Goal: Task Accomplishment & Management: Manage account settings

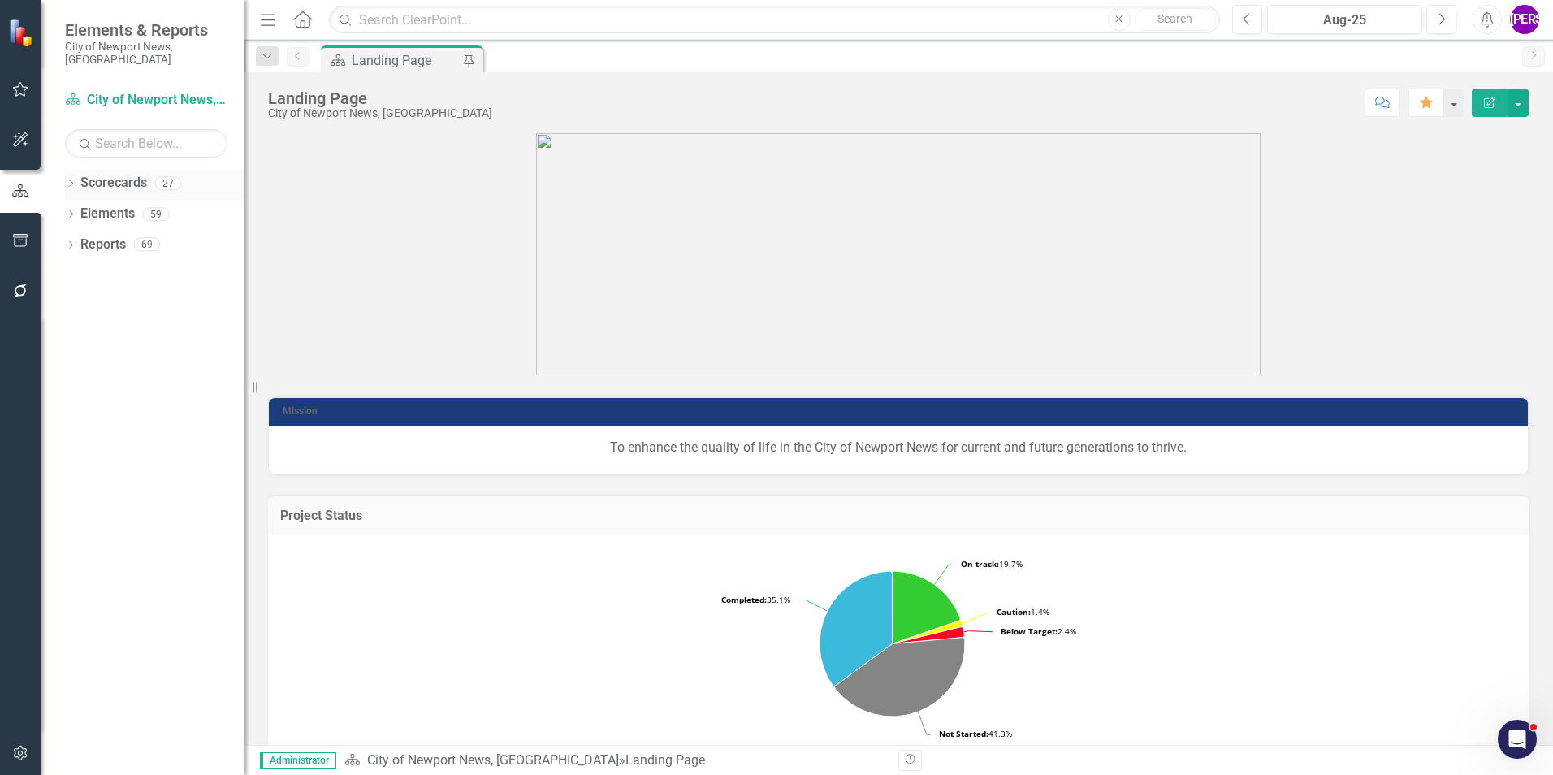
click at [70, 180] on icon "Dropdown" at bounding box center [70, 184] width 11 height 9
click at [84, 209] on icon "Dropdown" at bounding box center [79, 214] width 12 height 10
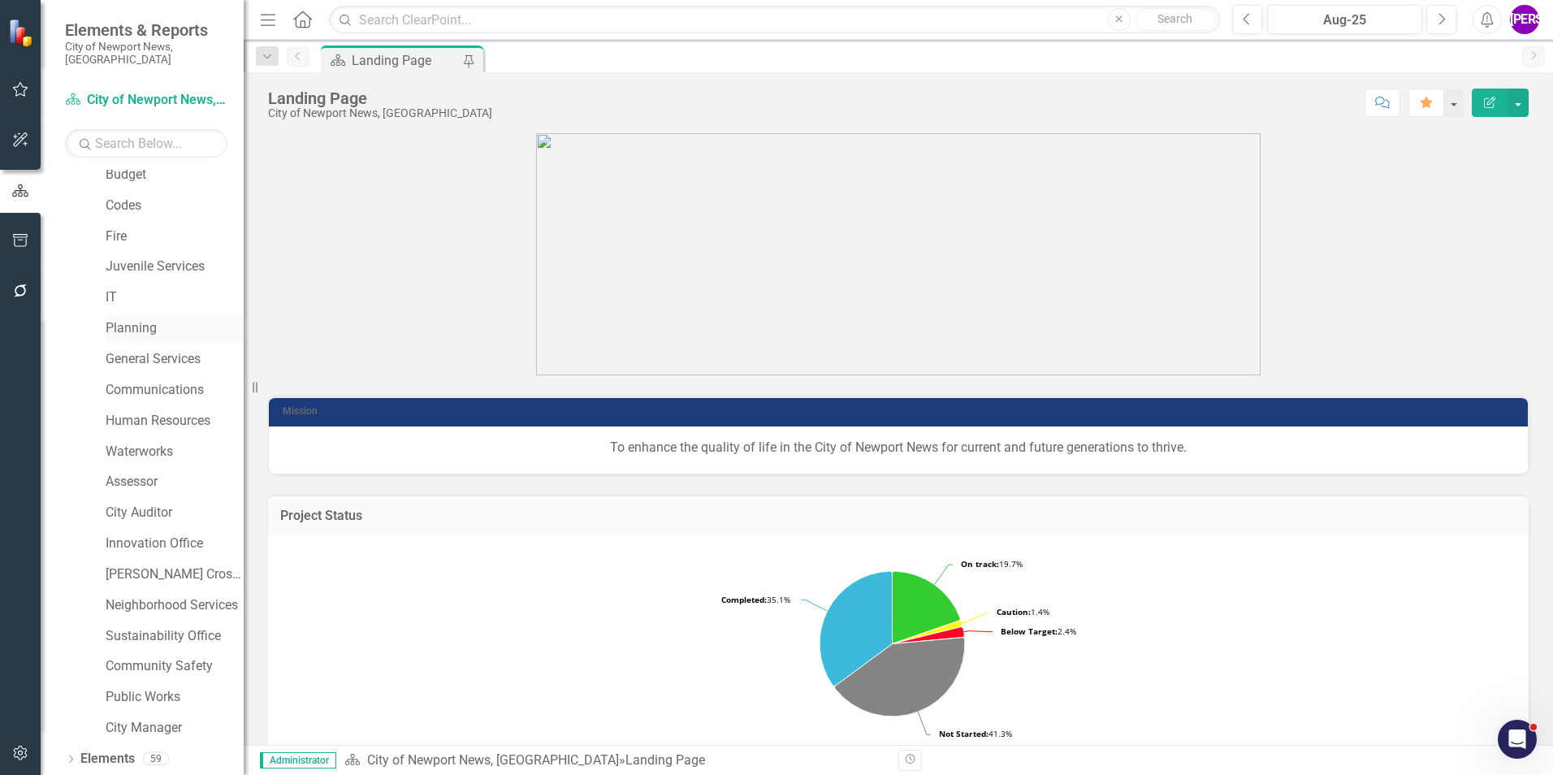
scroll to position [304, 0]
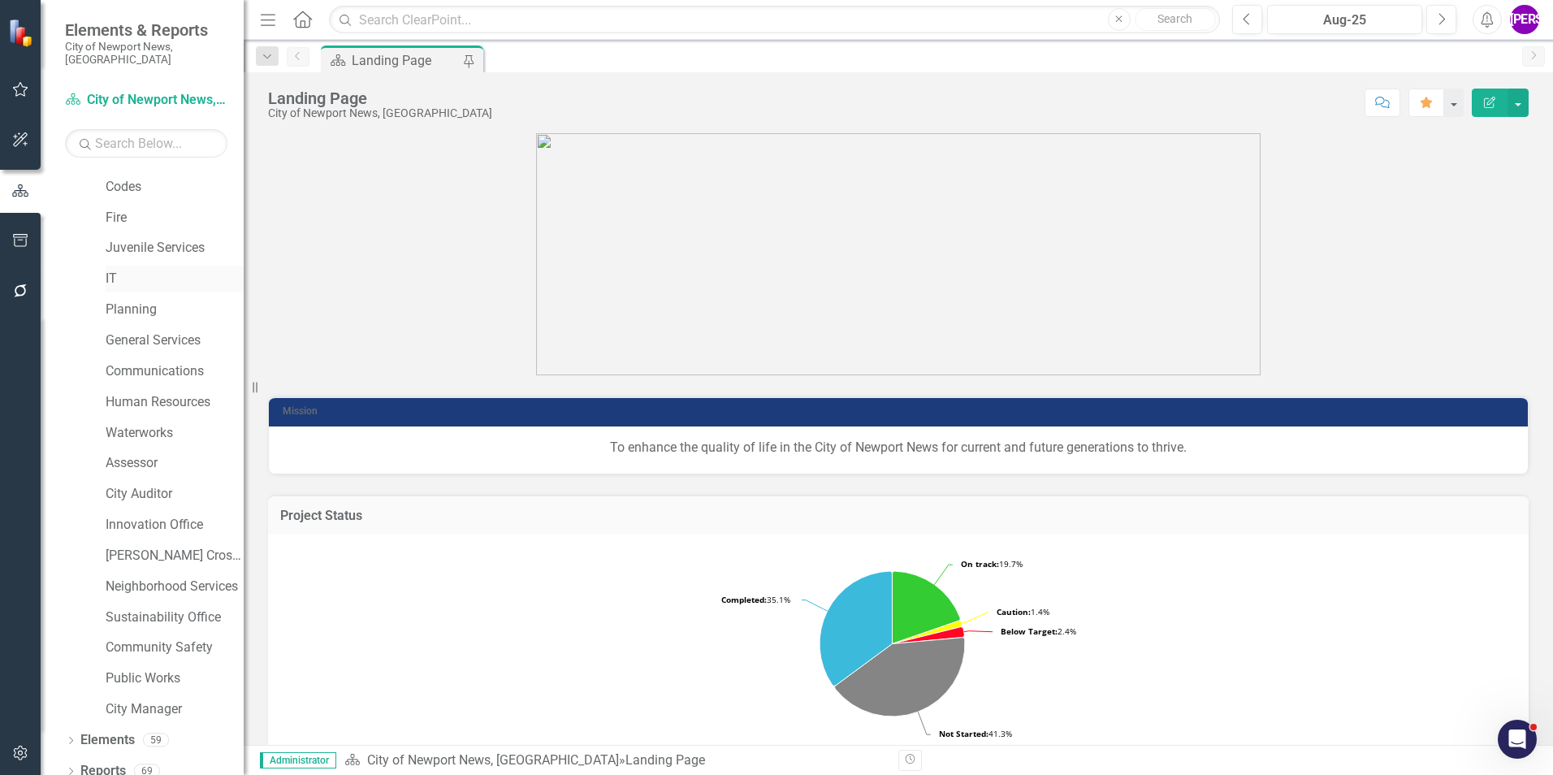
click at [136, 270] on link "IT" at bounding box center [175, 279] width 138 height 19
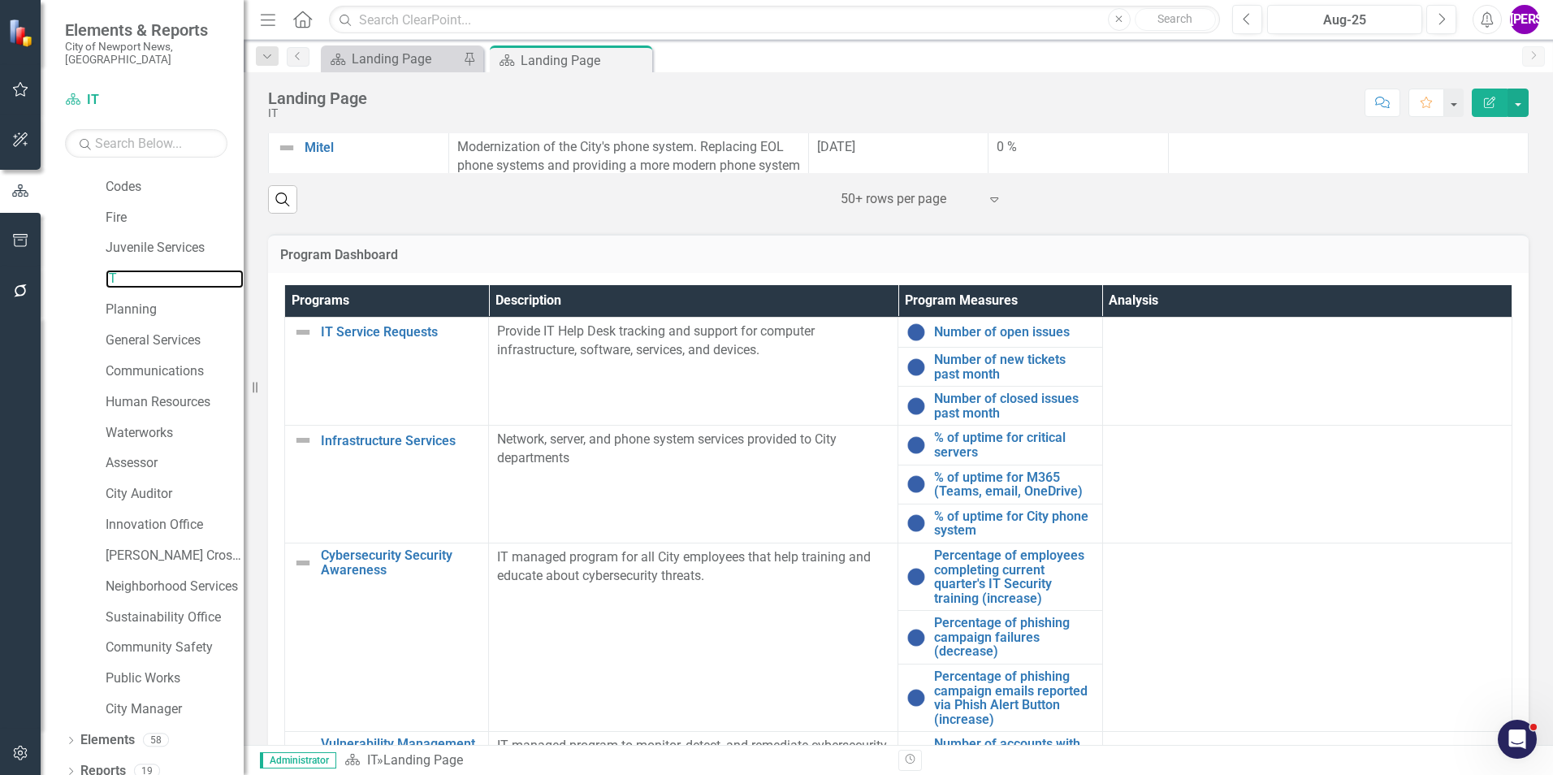
scroll to position [1137, 0]
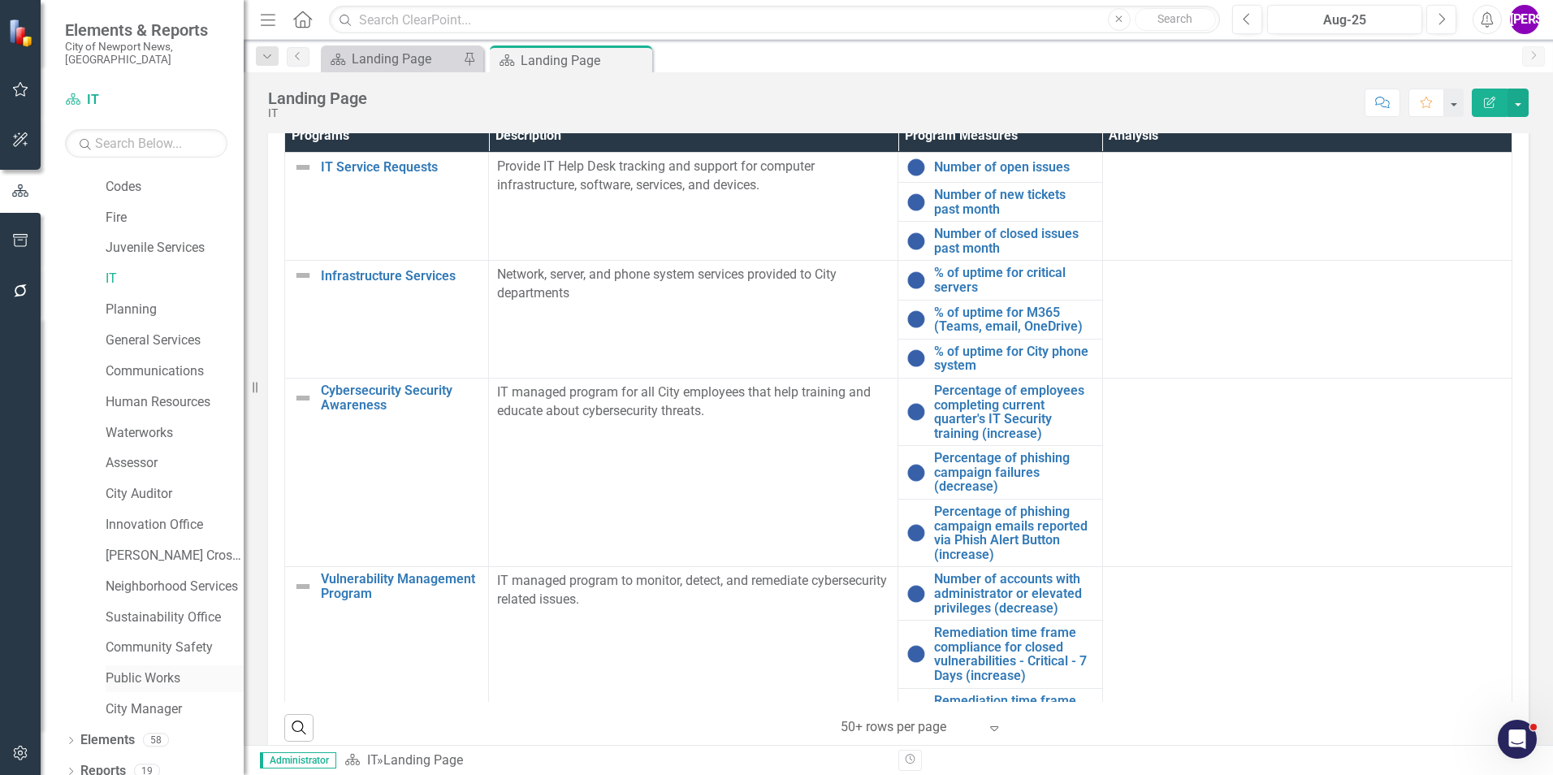
click at [127, 669] on link "Public Works" at bounding box center [175, 678] width 138 height 19
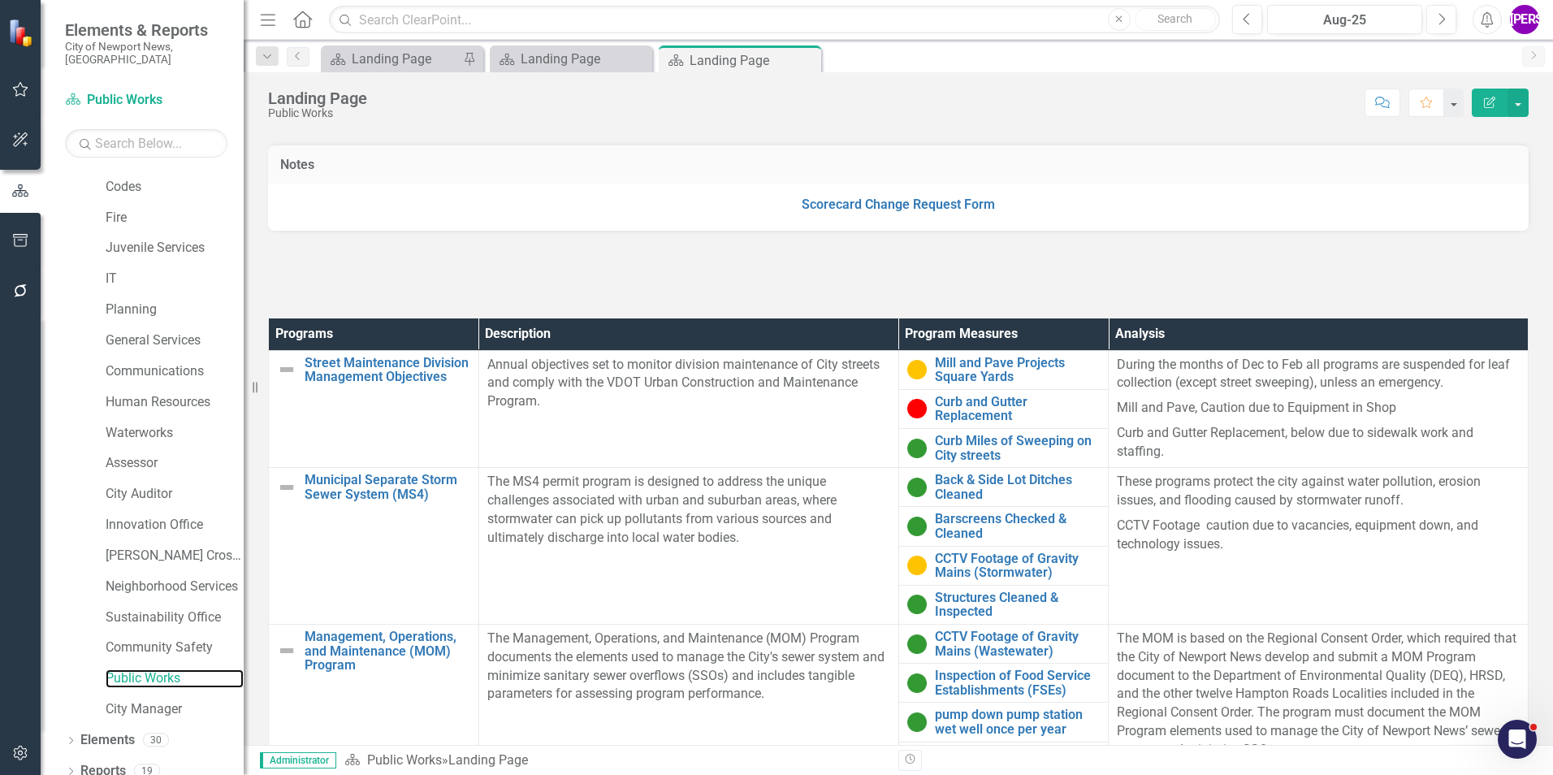
scroll to position [325, 0]
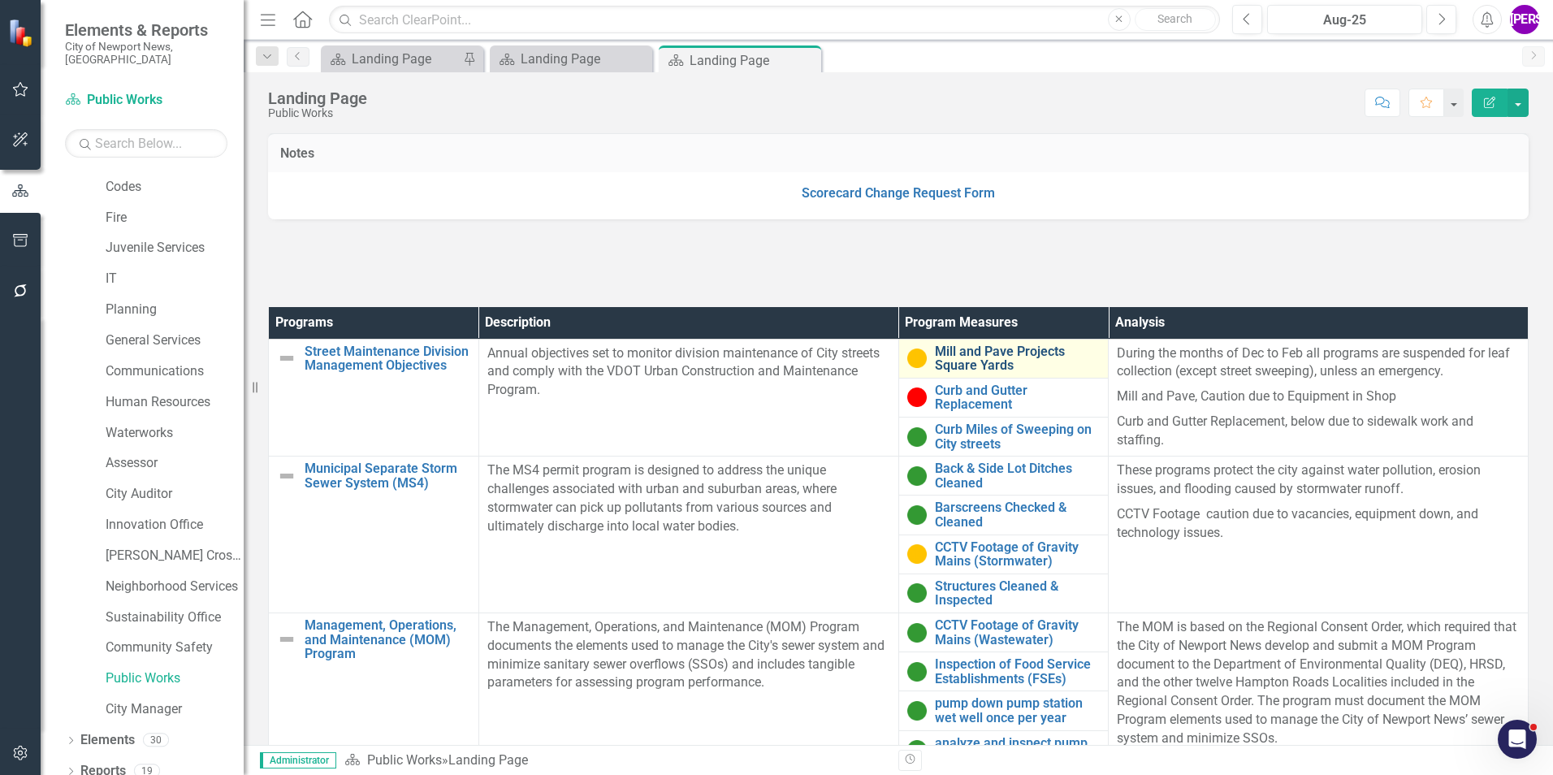
click at [1009, 351] on link "Mill and Pave Projects Square Yards" at bounding box center [1018, 358] width 166 height 28
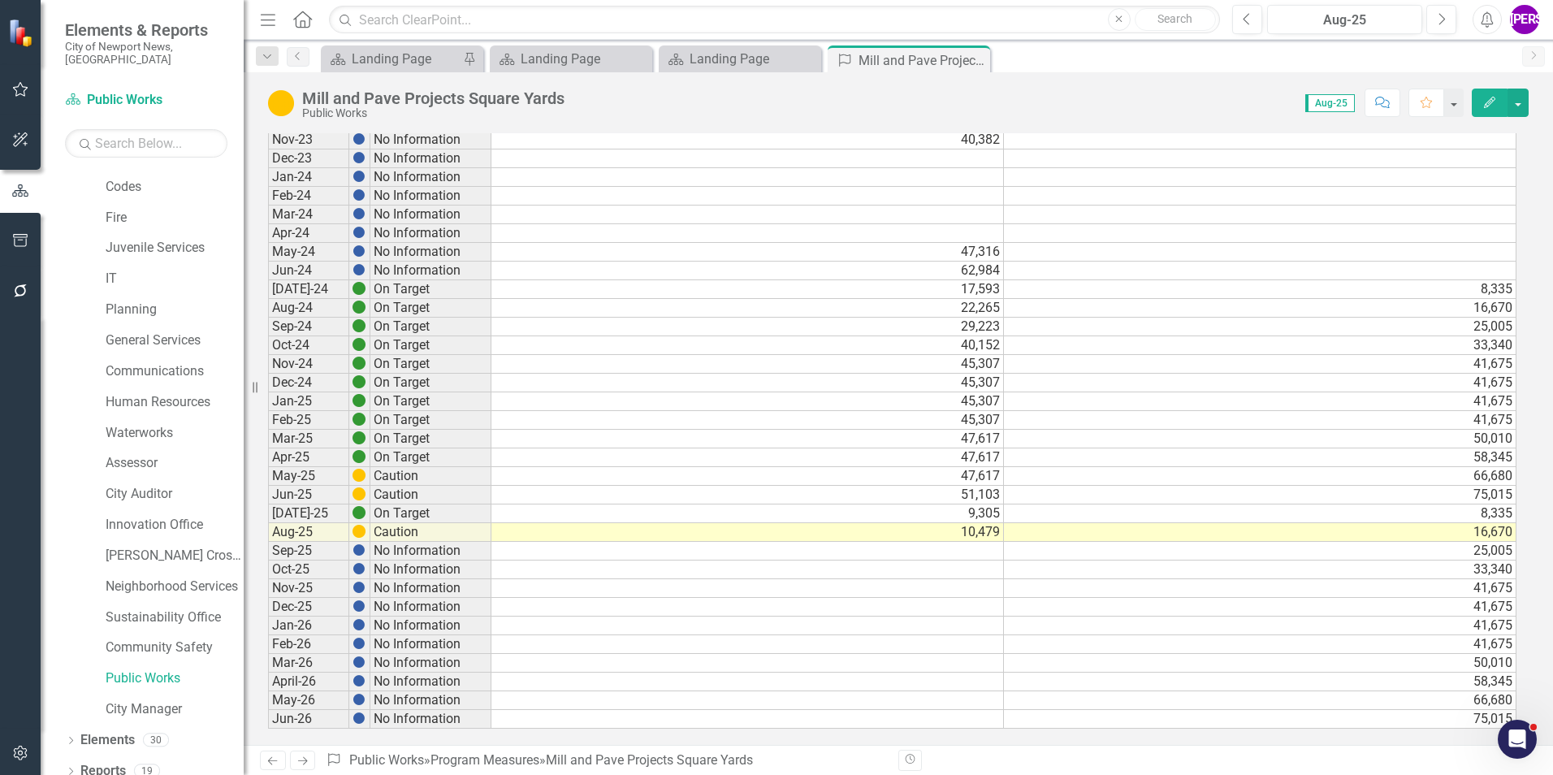
scroll to position [791, 0]
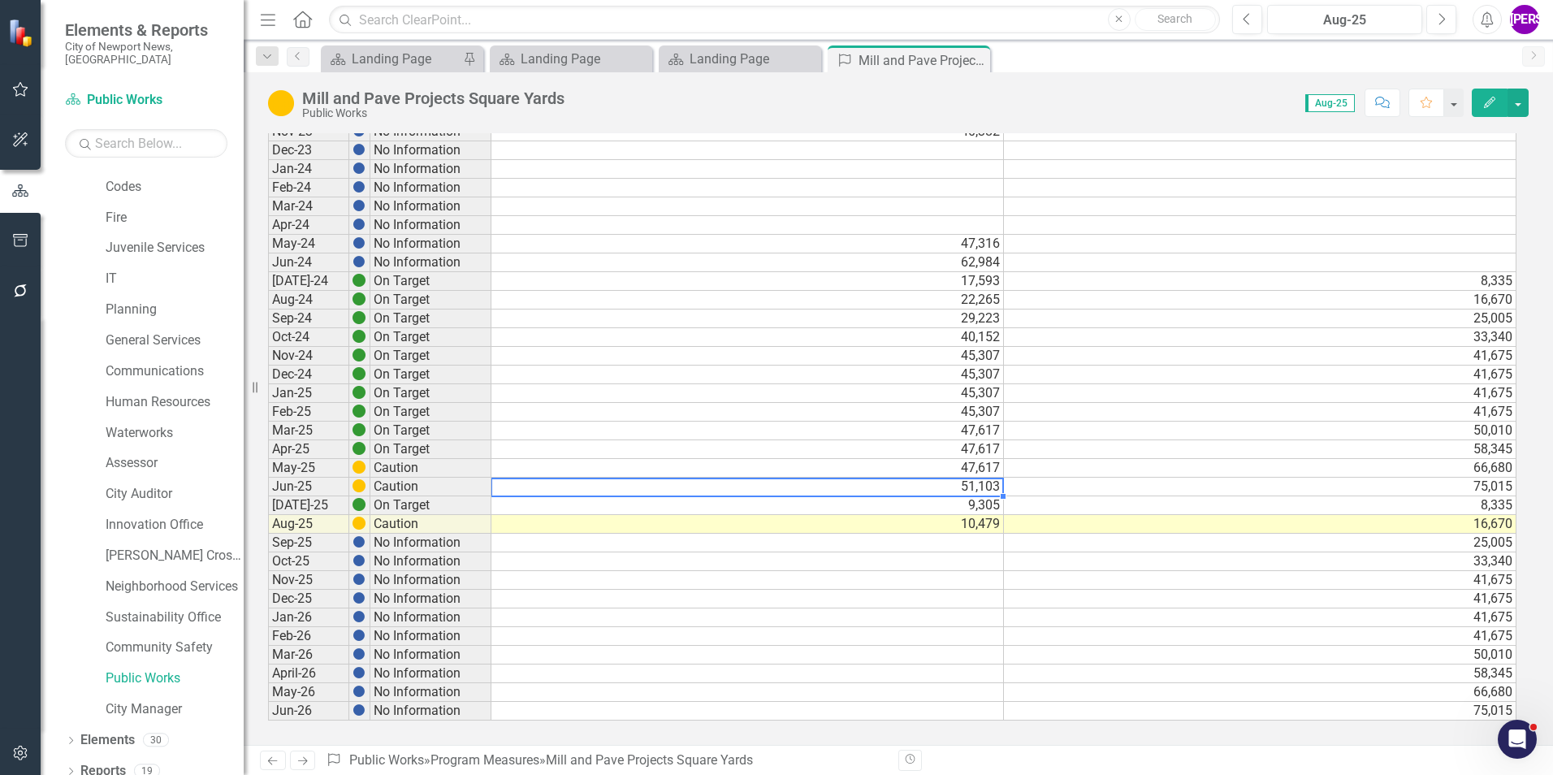
click at [983, 480] on td "51,103" at bounding box center [747, 487] width 512 height 19
click at [985, 499] on td "9,305" at bounding box center [747, 505] width 512 height 19
click at [980, 520] on td "10,479" at bounding box center [747, 524] width 512 height 19
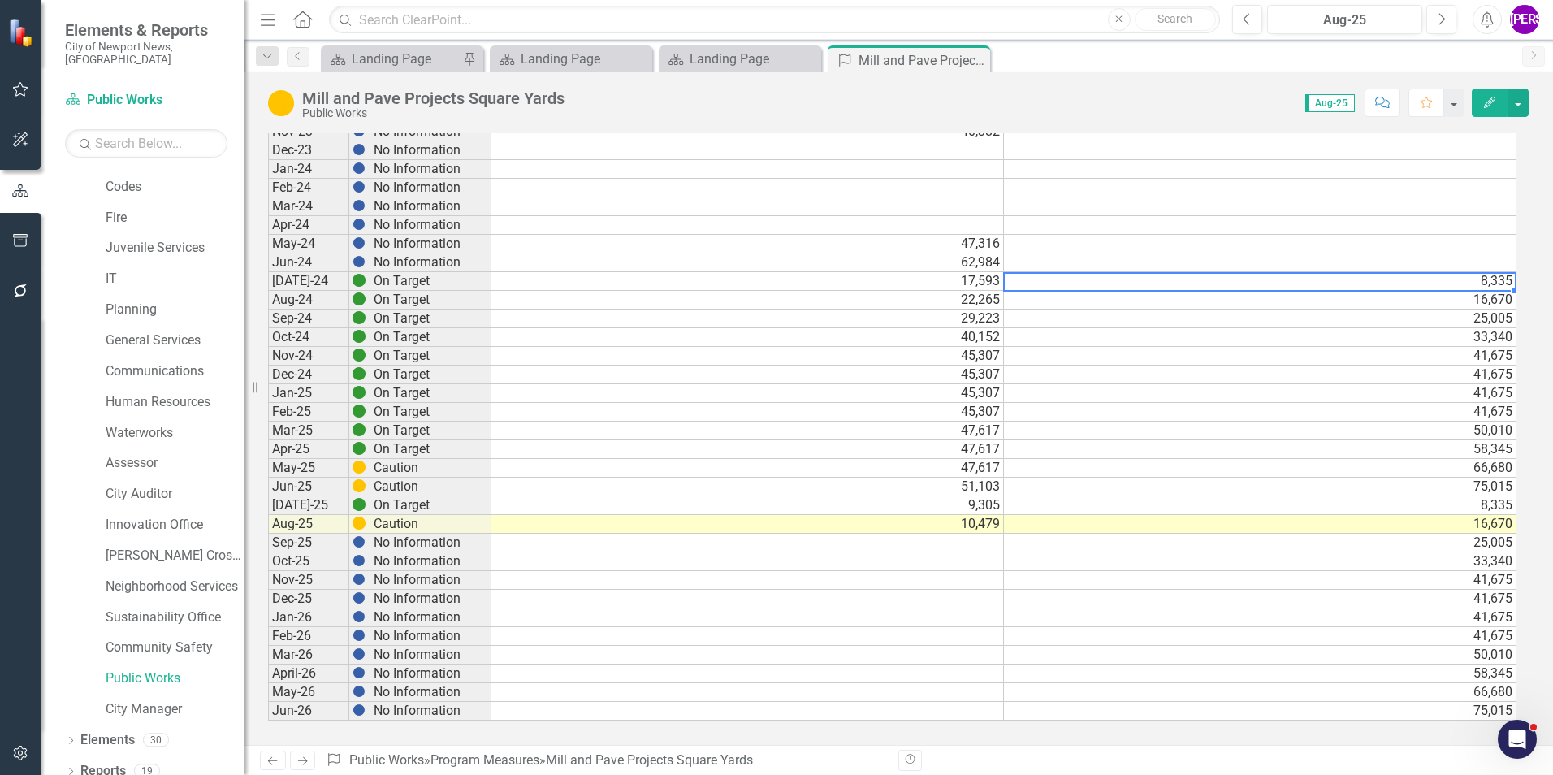
click at [1233, 287] on td "8,335" at bounding box center [1260, 281] width 512 height 19
click at [1239, 315] on td "25,005" at bounding box center [1260, 318] width 512 height 19
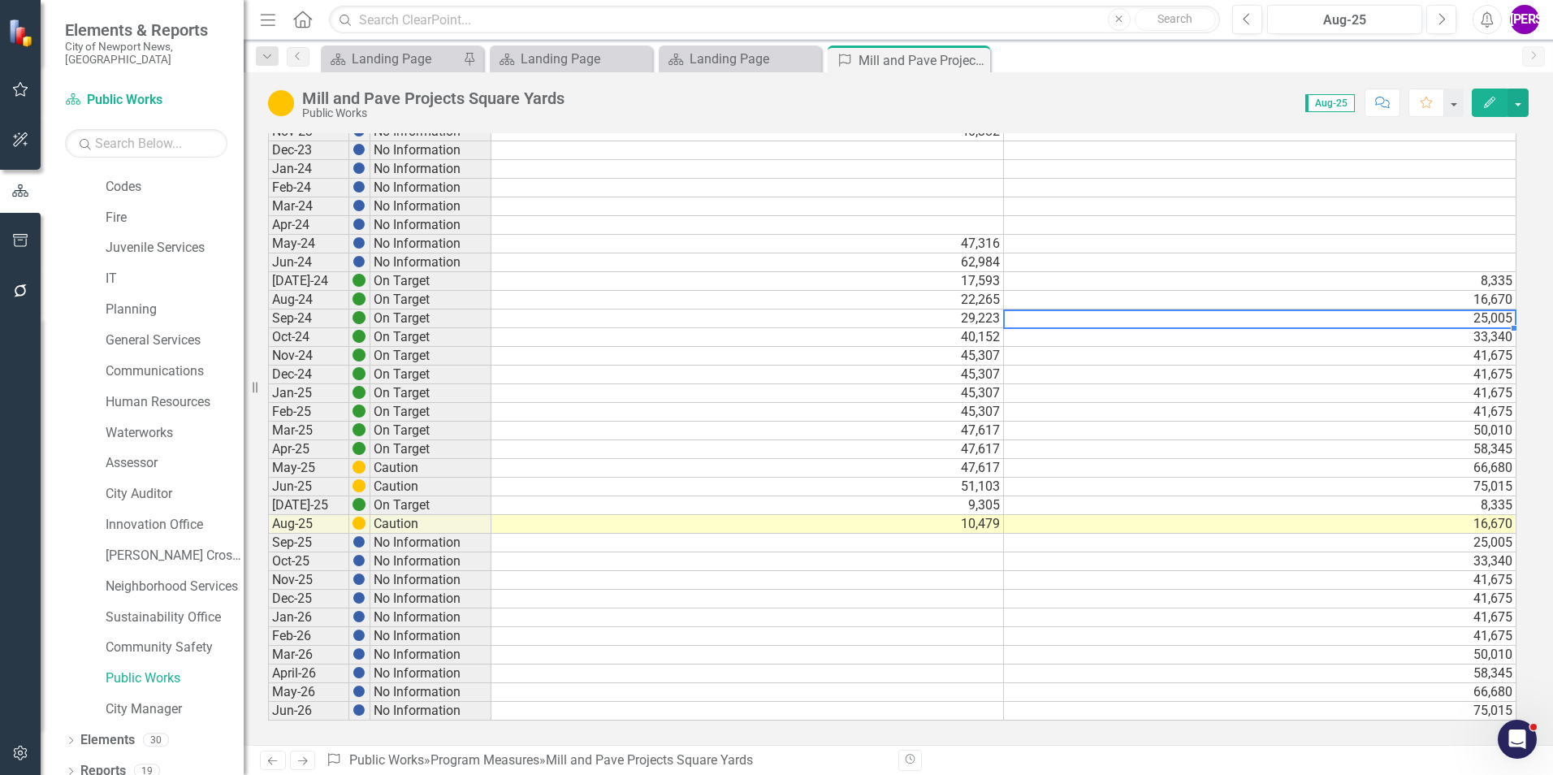
click at [1243, 287] on td "8,335" at bounding box center [1260, 281] width 512 height 19
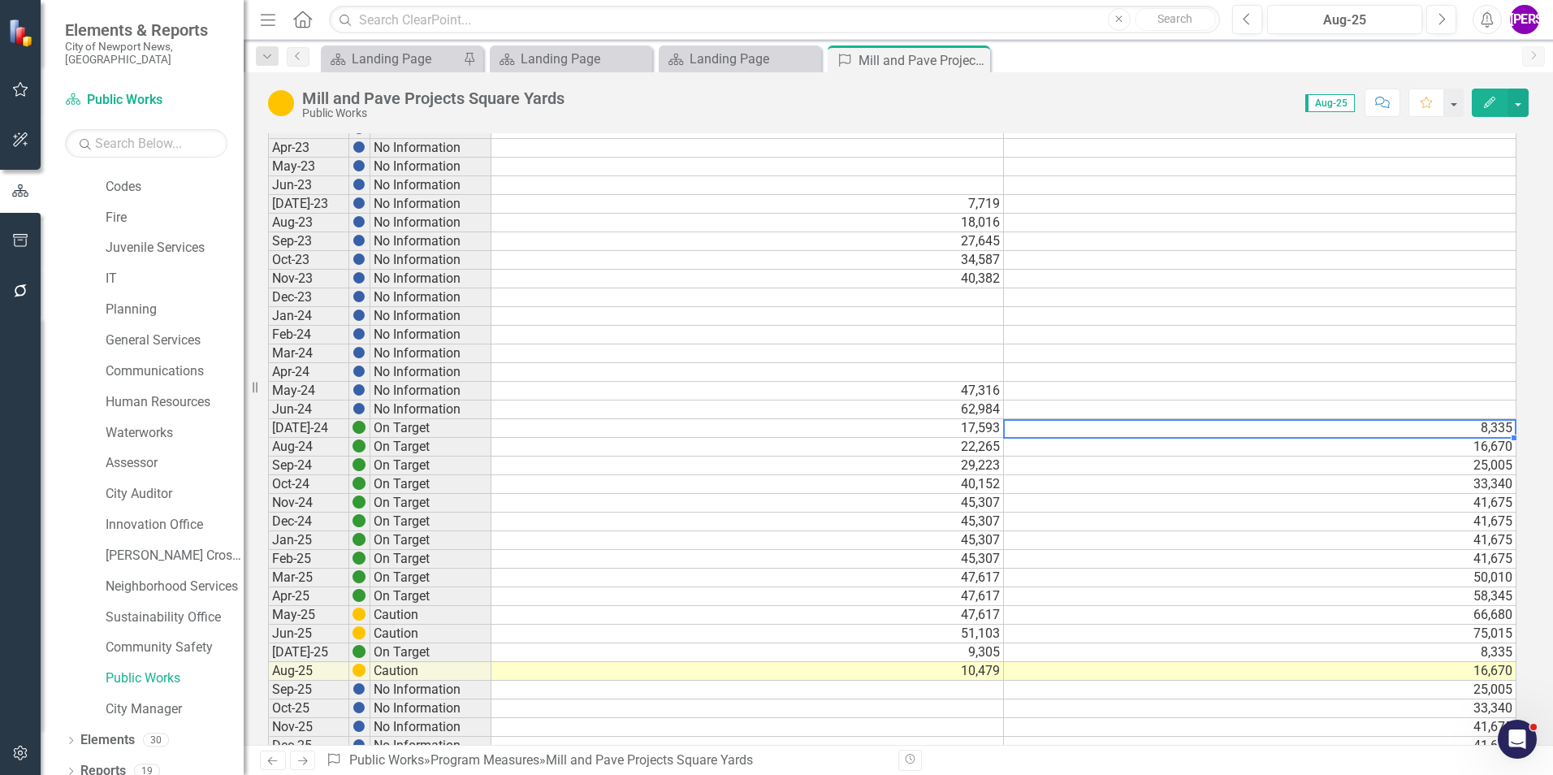
scroll to position [731, 0]
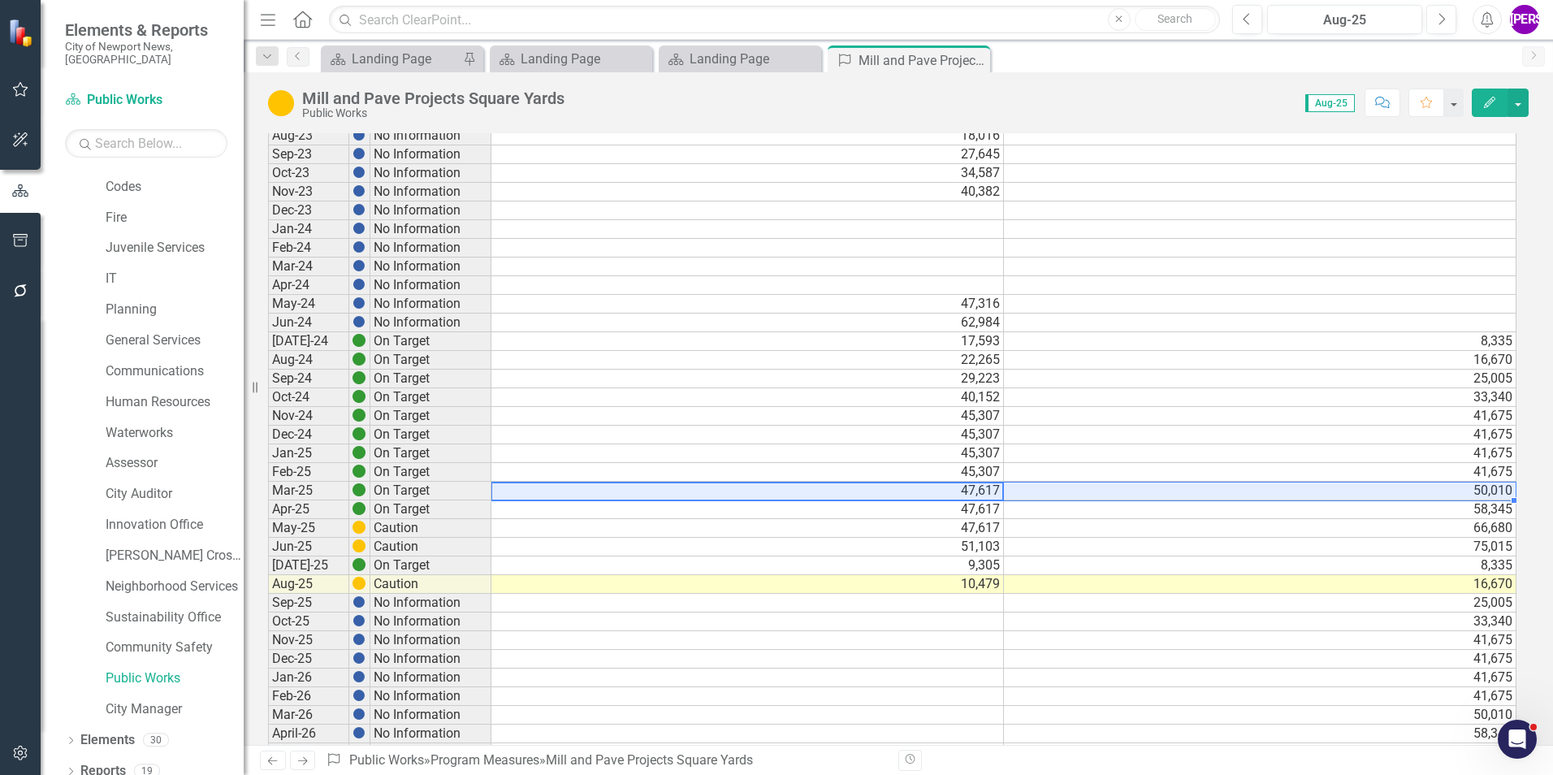
drag, startPoint x: 974, startPoint y: 491, endPoint x: 1002, endPoint y: 489, distance: 28.5
click at [268, 489] on div "Period Status Actual Target Dec-20 No Information Jan-21 No Information Feb-21 …" at bounding box center [268, 144] width 0 height 1271
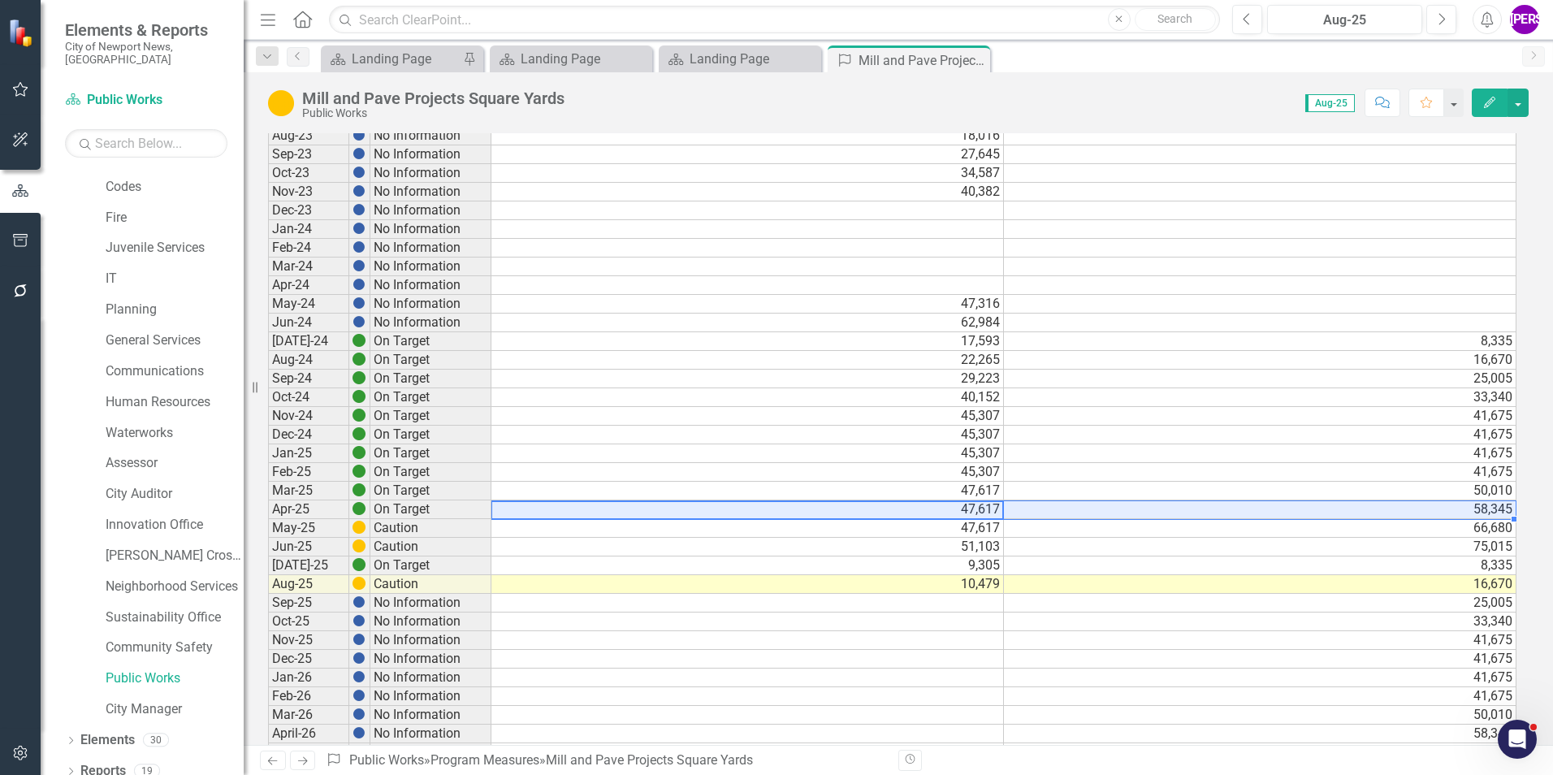
drag, startPoint x: 980, startPoint y: 508, endPoint x: 1031, endPoint y: 508, distance: 51.2
click at [1031, 508] on tr "Apr-25 On Target 47,617 58,345" at bounding box center [892, 509] width 1248 height 19
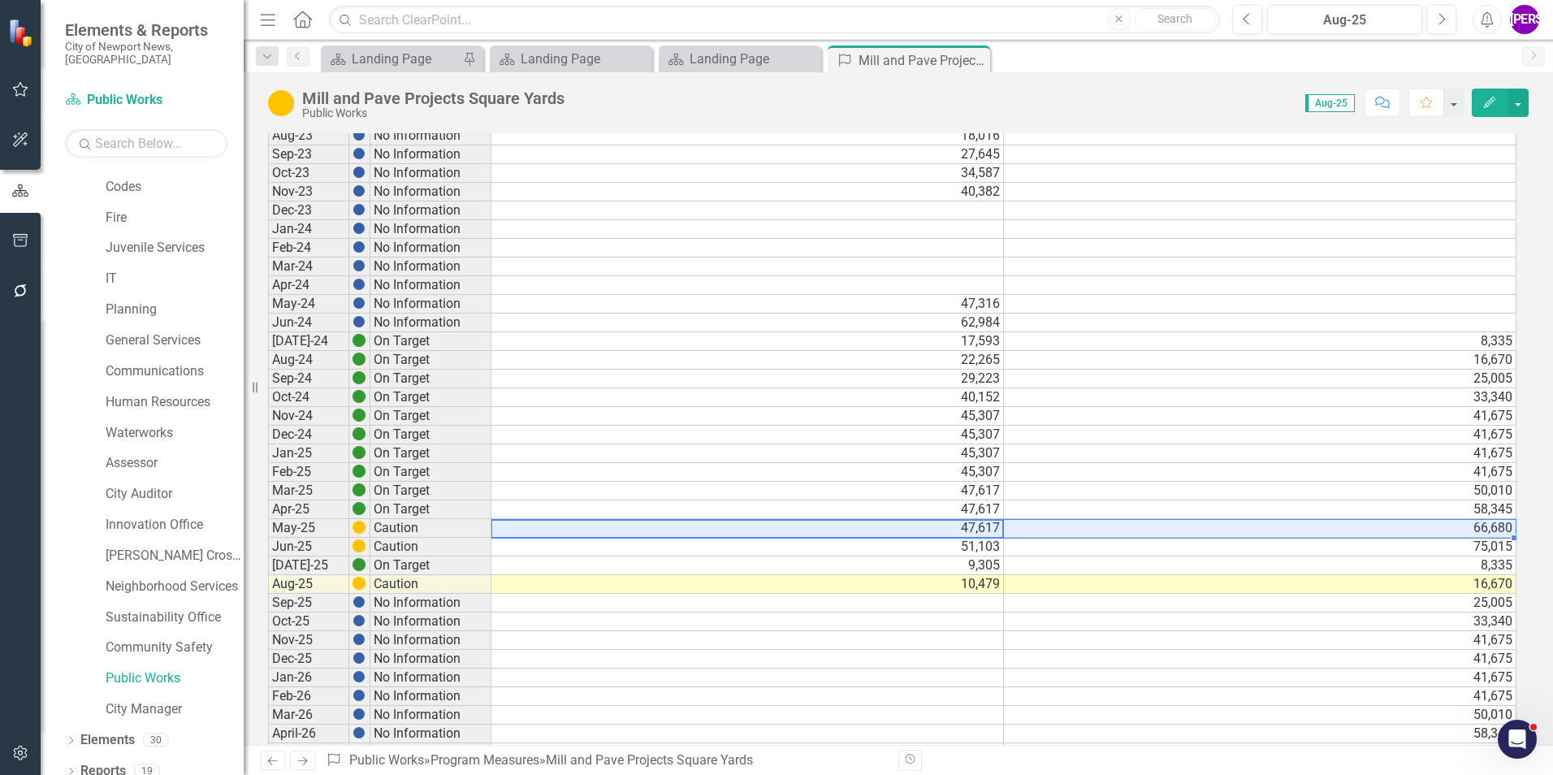
drag, startPoint x: 983, startPoint y: 529, endPoint x: 1054, endPoint y: 527, distance: 71.5
click at [1054, 527] on tr "May-25 Caution 47,617 66,680" at bounding box center [892, 528] width 1248 height 19
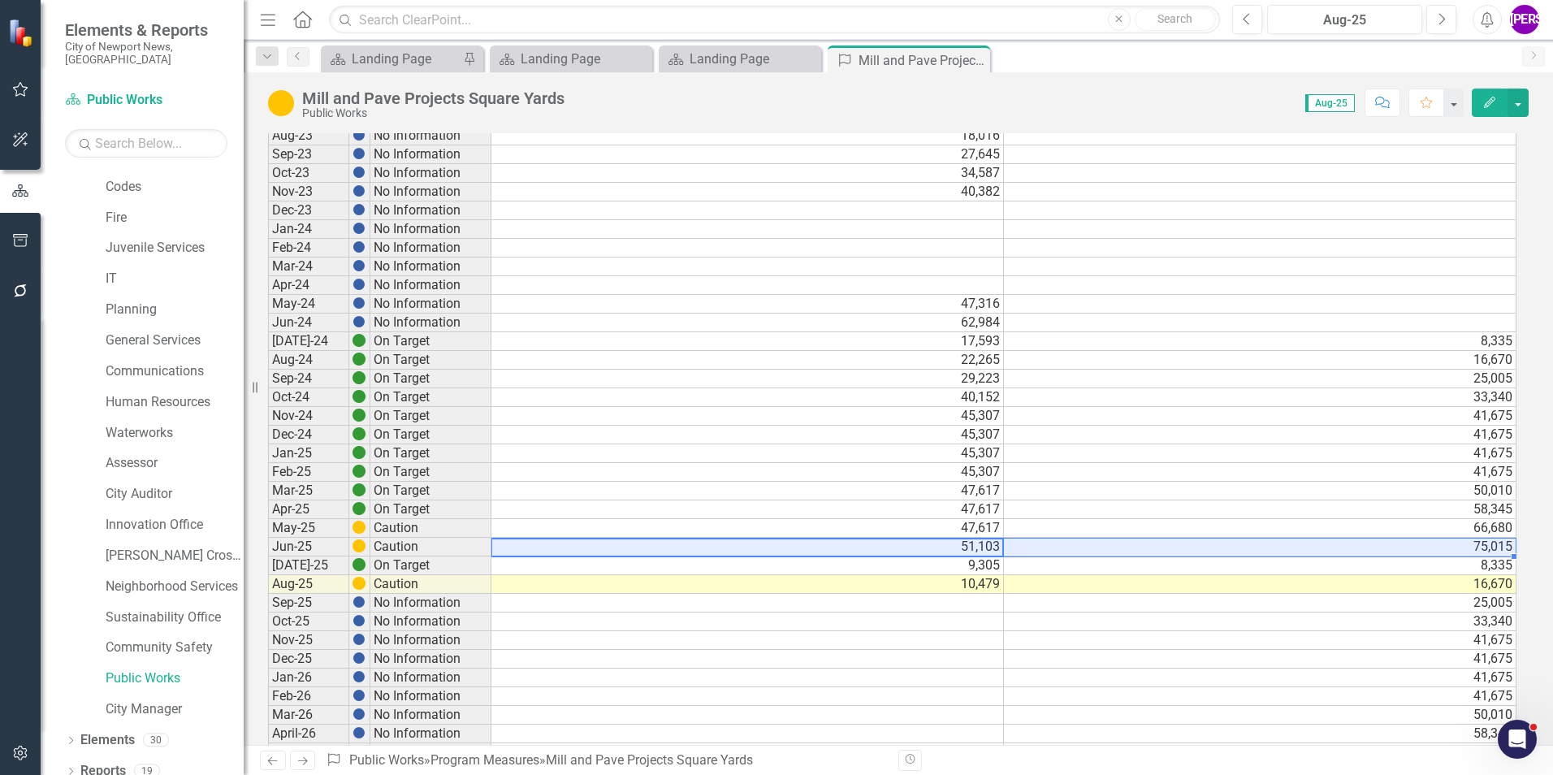
drag, startPoint x: 992, startPoint y: 547, endPoint x: 1027, endPoint y: 550, distance: 35.0
click at [1027, 550] on tr "Jun-25 Caution 51,103 75,015" at bounding box center [892, 547] width 1248 height 19
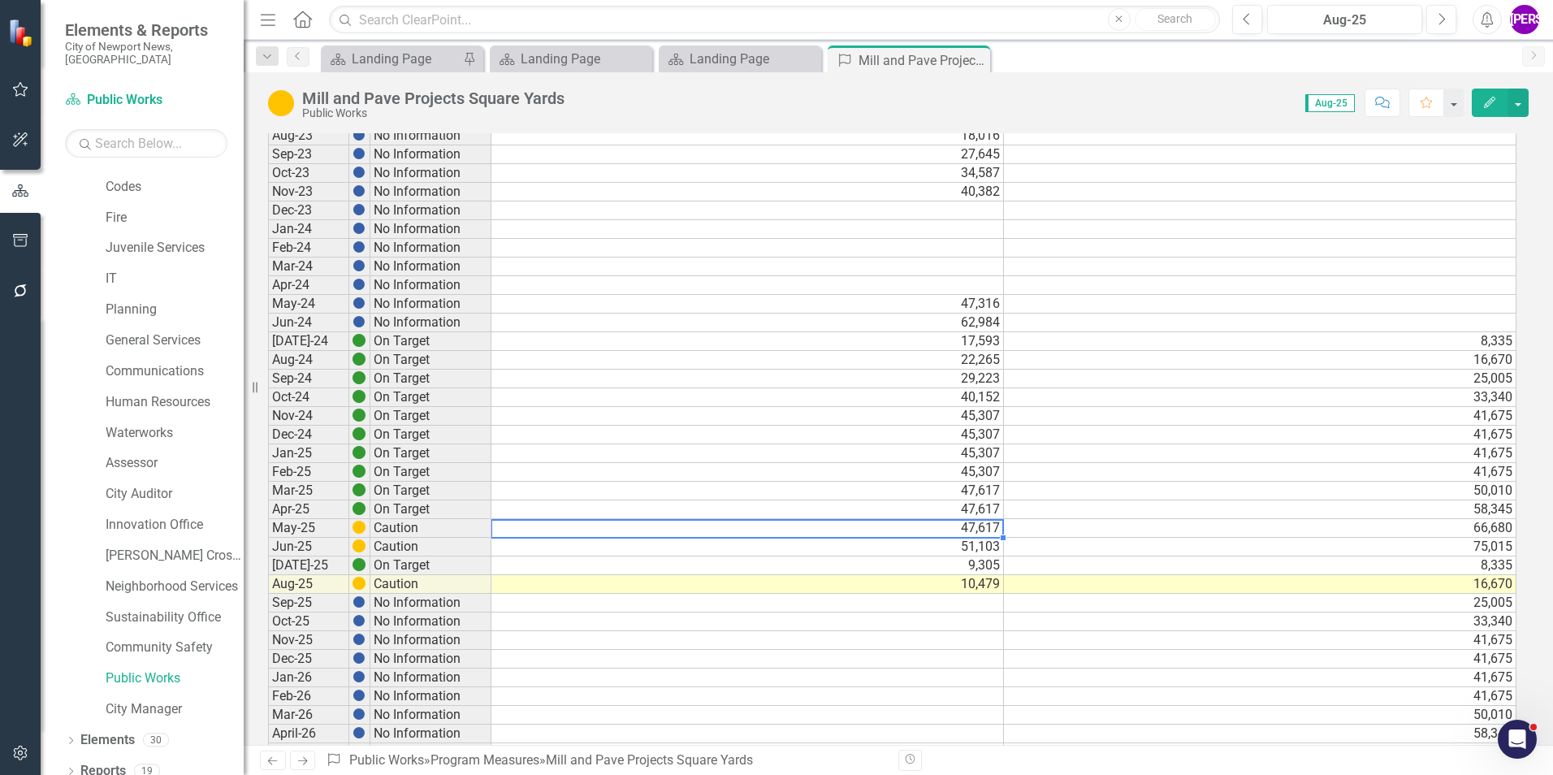
click at [983, 530] on td "47,617" at bounding box center [747, 528] width 512 height 19
click at [1429, 571] on td "8,335" at bounding box center [1260, 565] width 512 height 19
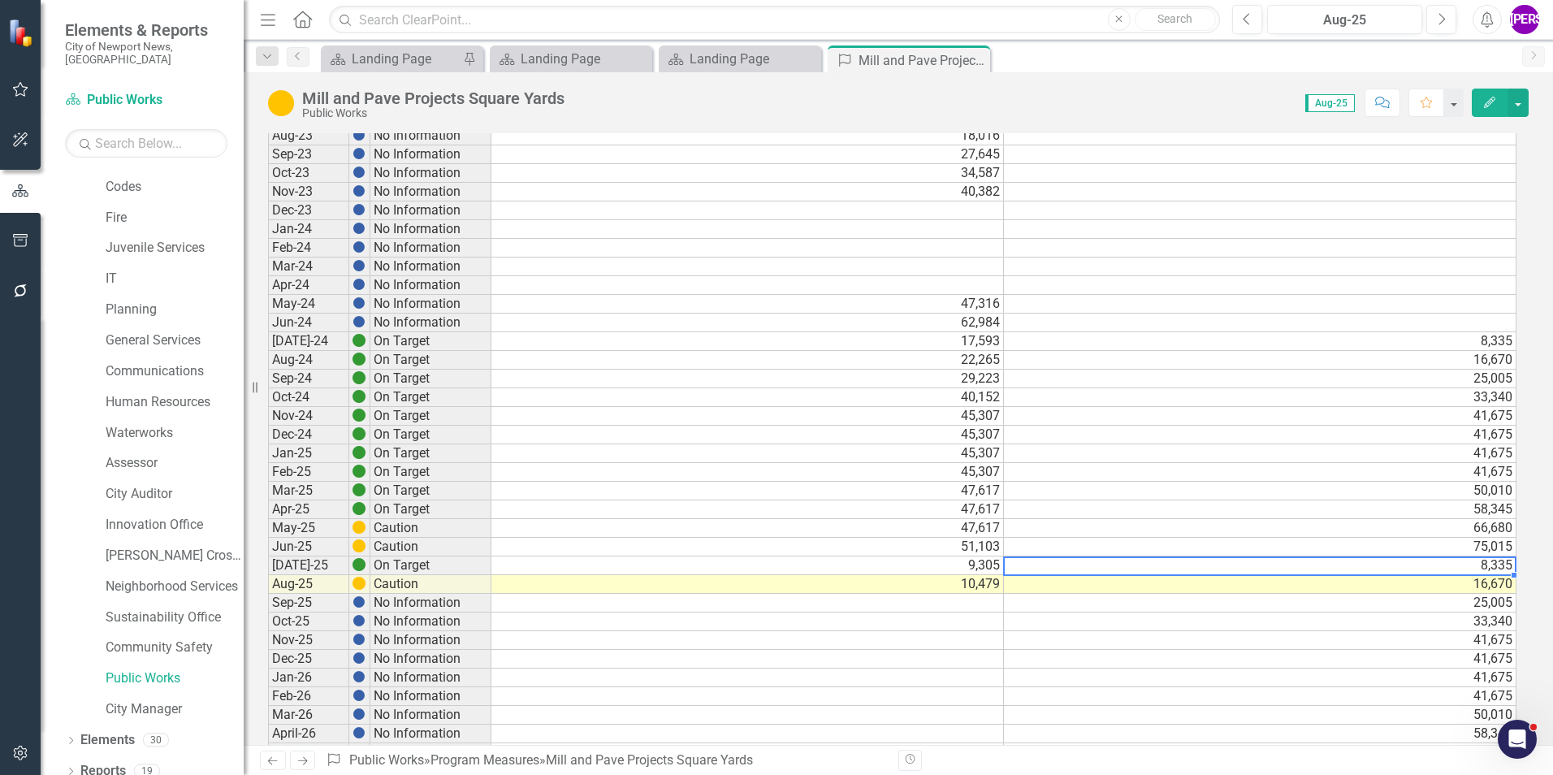
click at [1437, 579] on td "16,670" at bounding box center [1260, 584] width 512 height 19
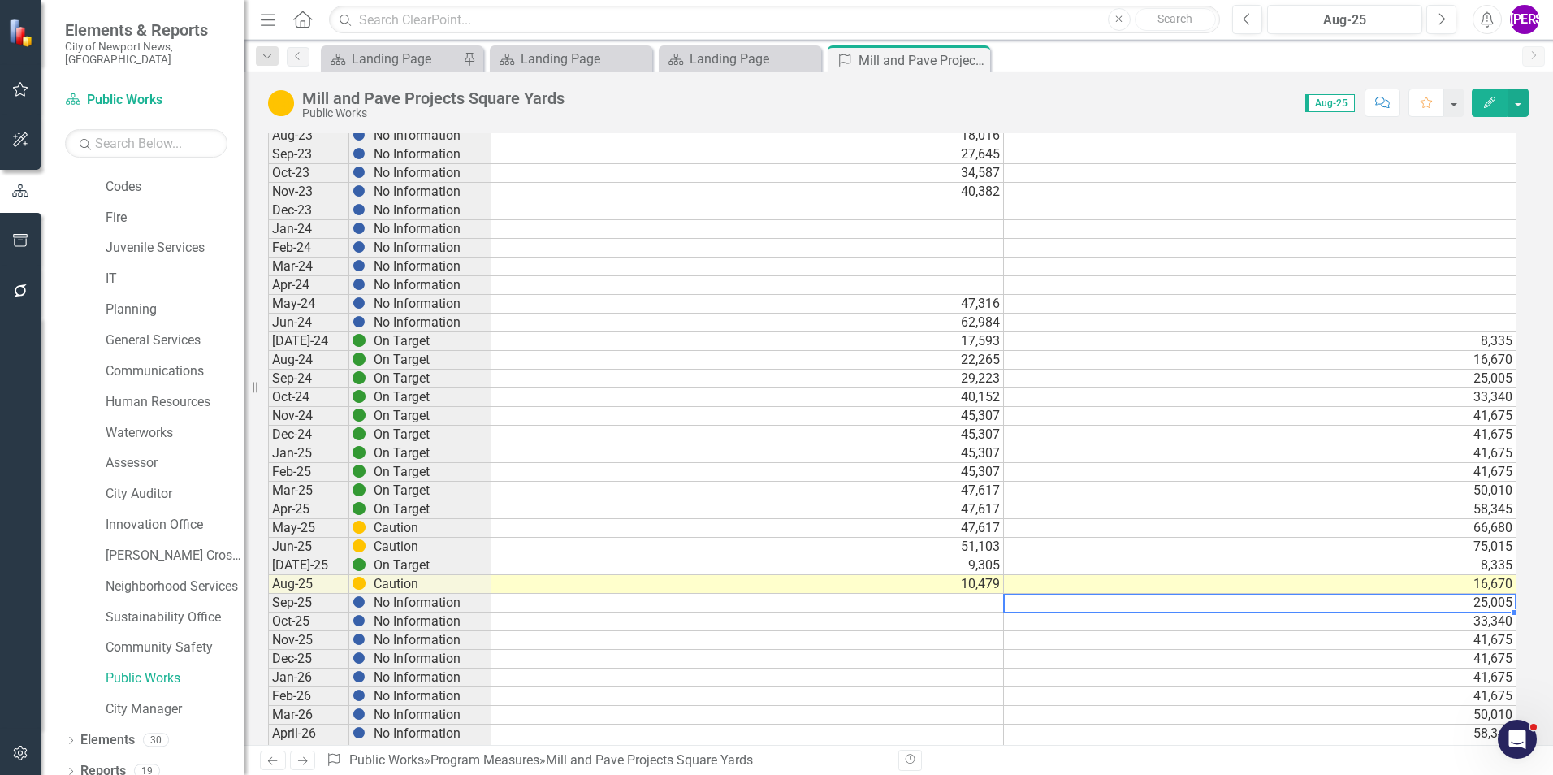
click at [1440, 601] on td "25,005" at bounding box center [1260, 603] width 512 height 19
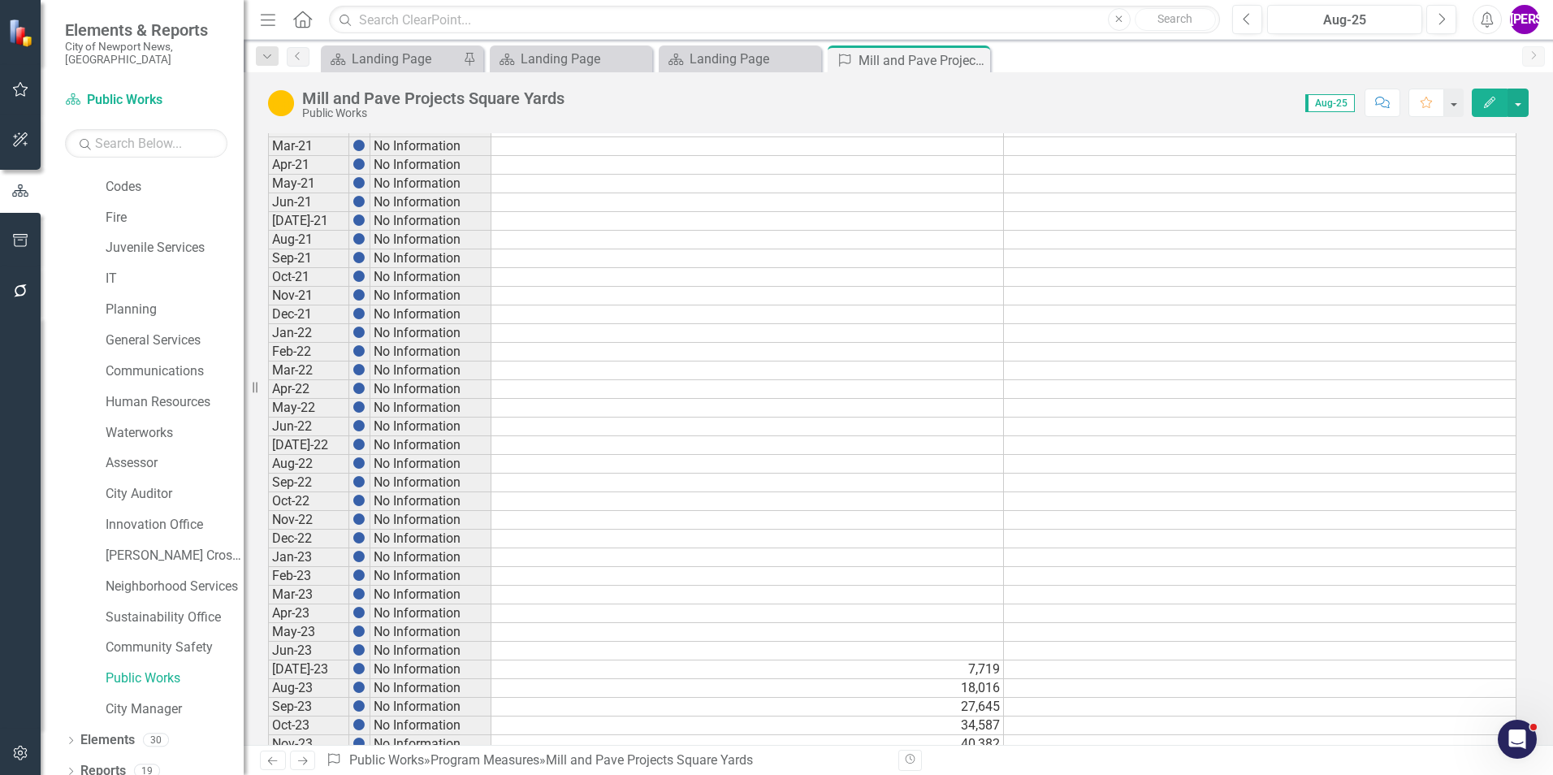
scroll to position [0, 0]
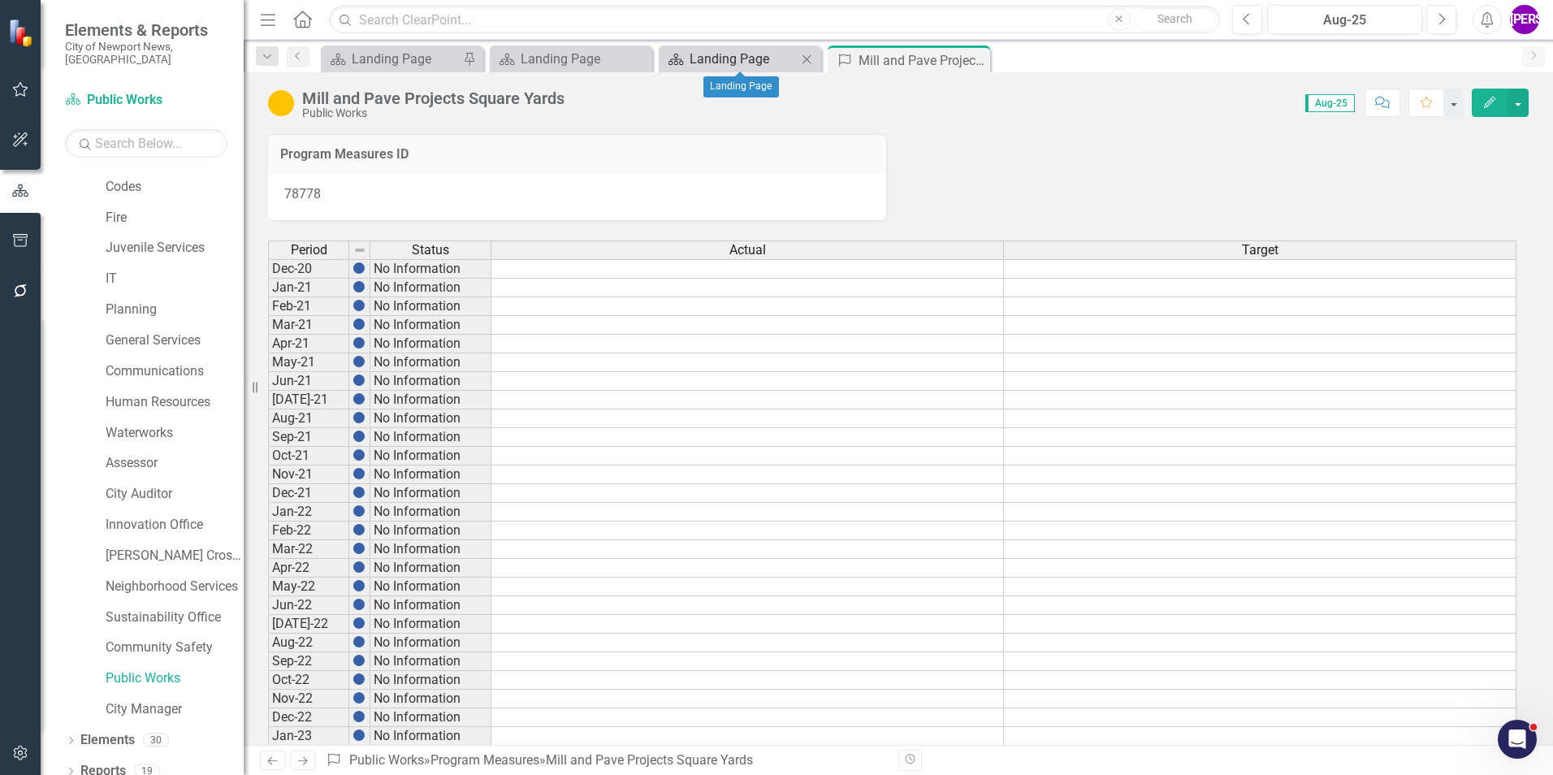
click at [753, 67] on div "Landing Page" at bounding box center [742, 59] width 107 height 20
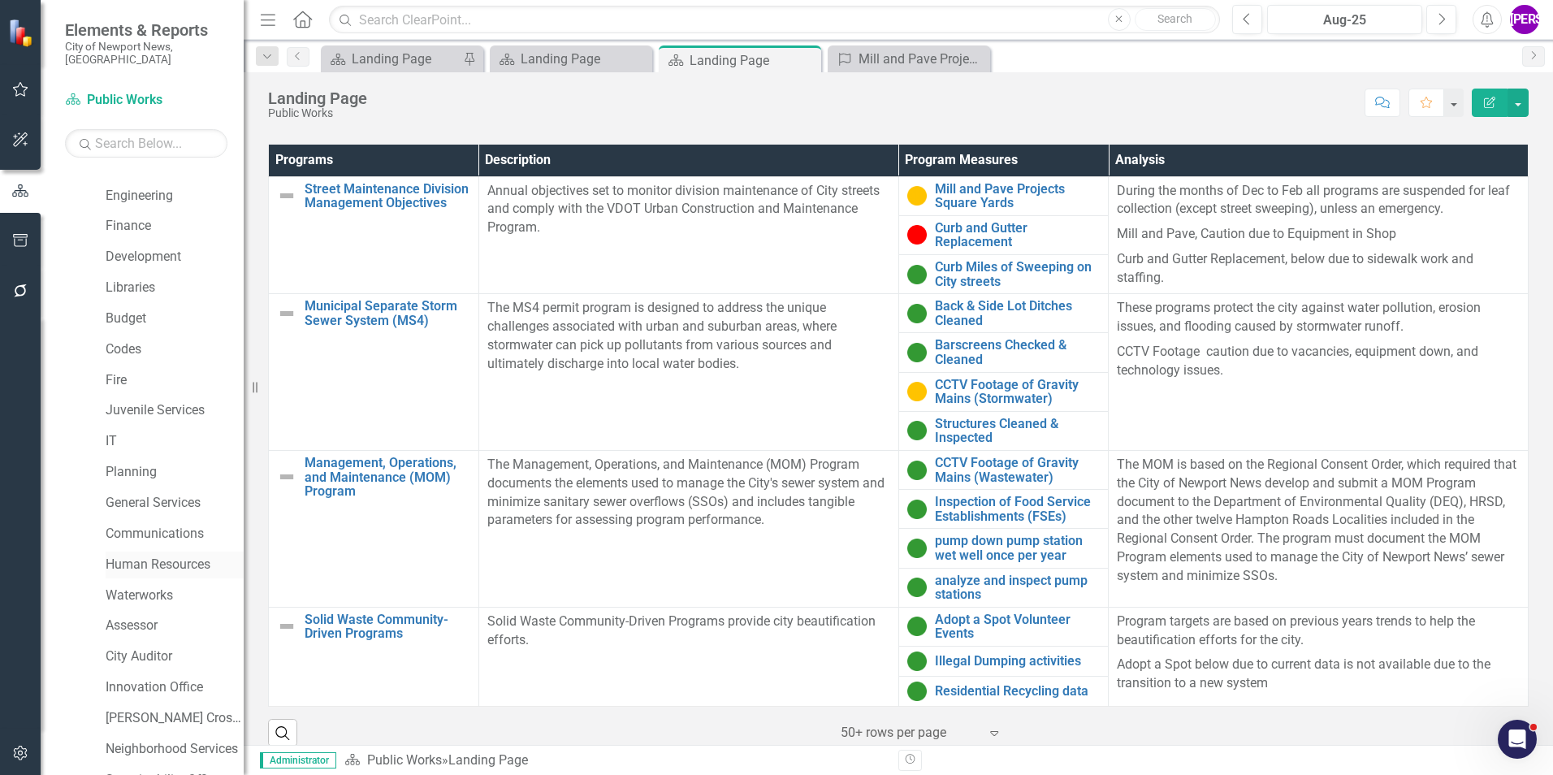
scroll to position [60, 0]
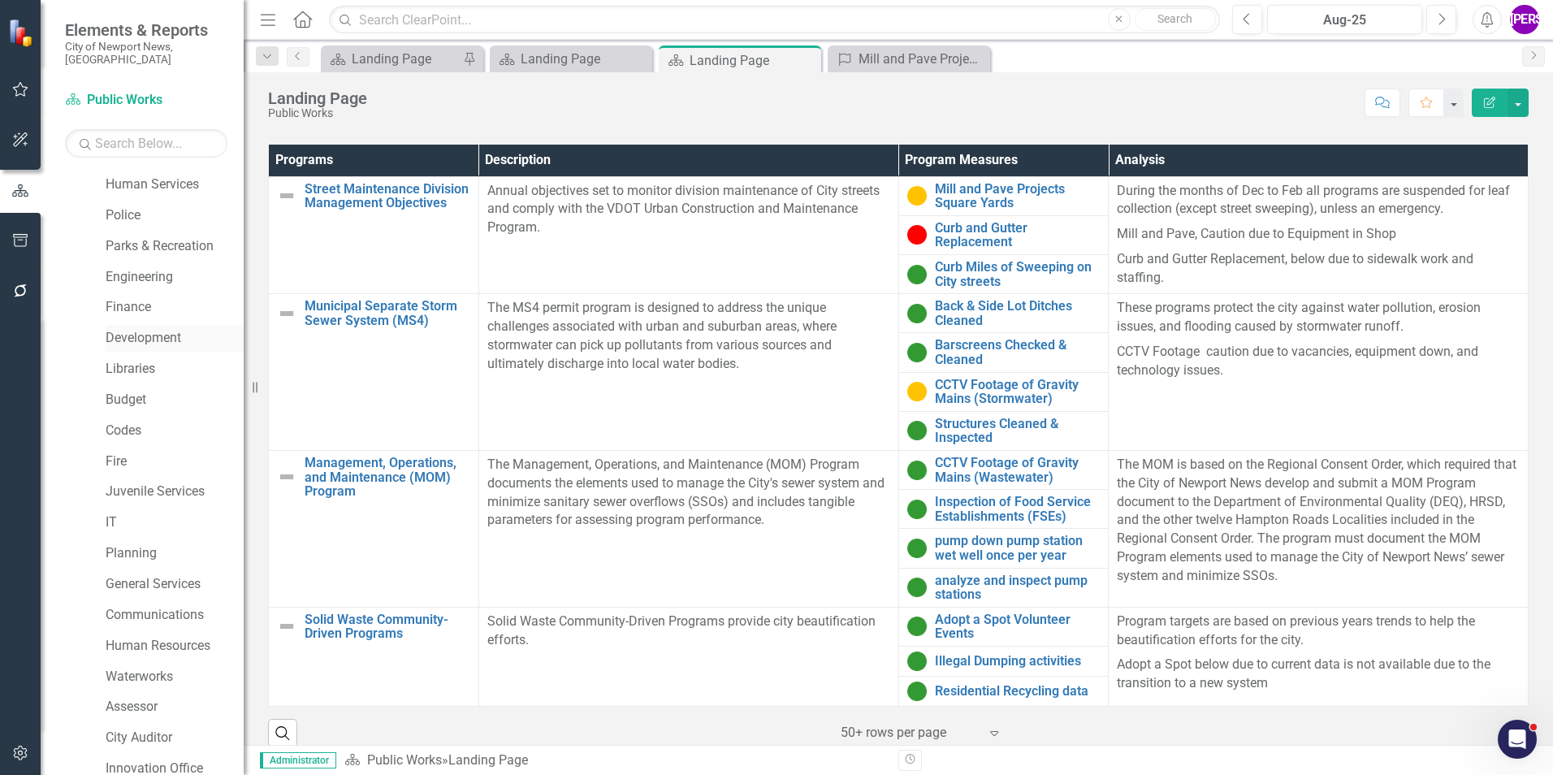
click at [153, 329] on link "Development" at bounding box center [175, 338] width 138 height 19
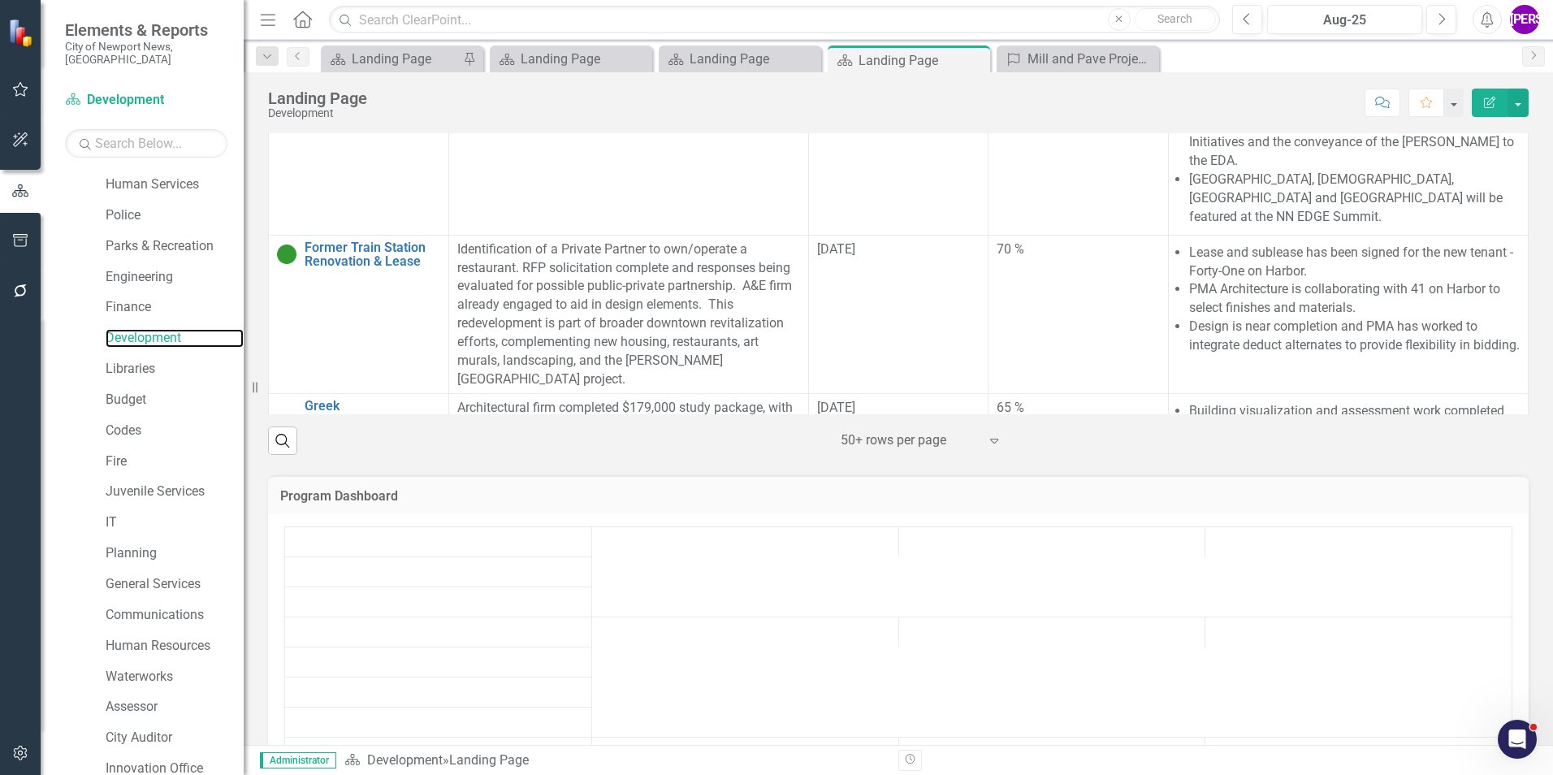
scroll to position [1009, 0]
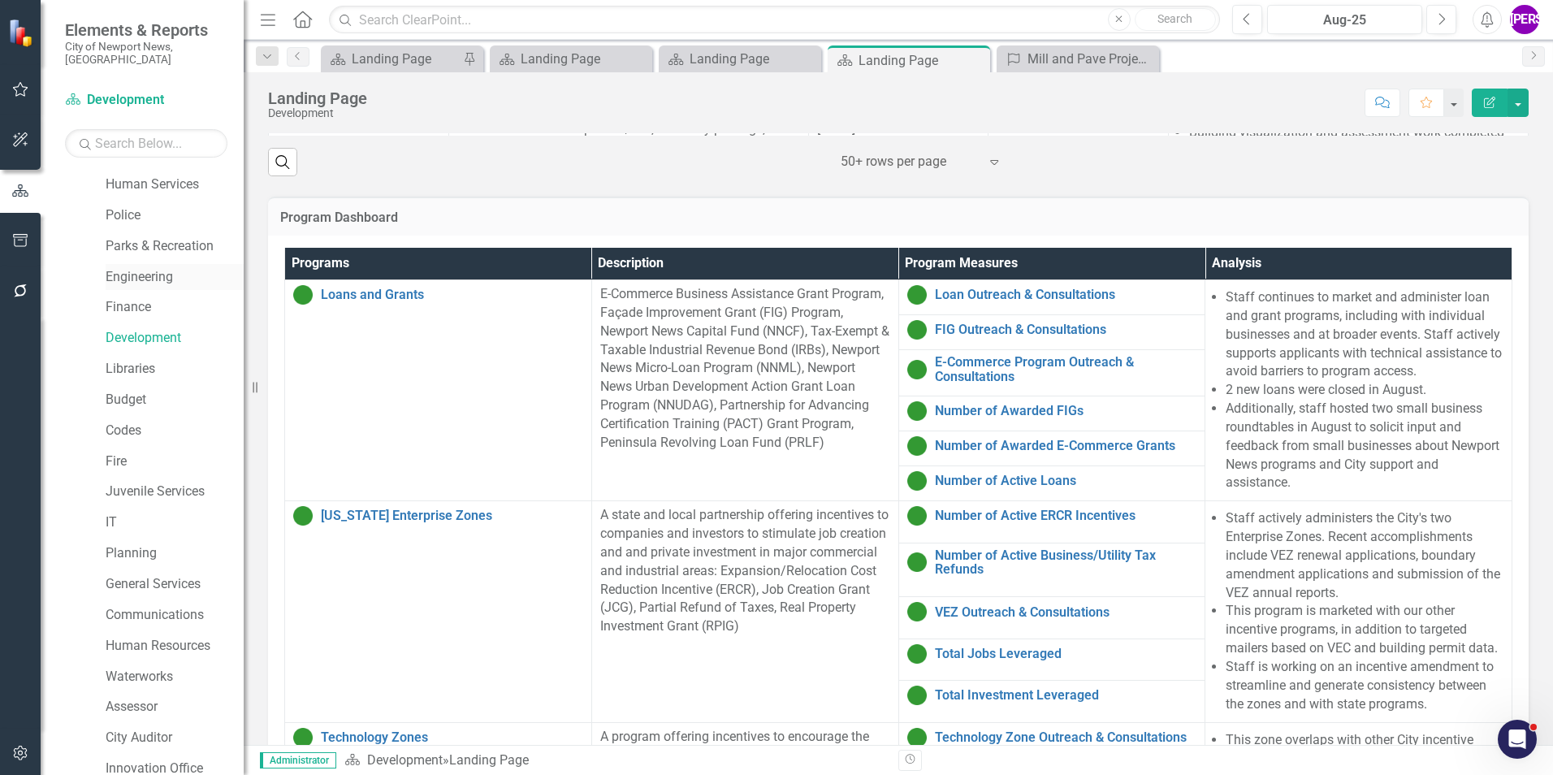
click at [162, 268] on link "Engineering" at bounding box center [175, 277] width 138 height 19
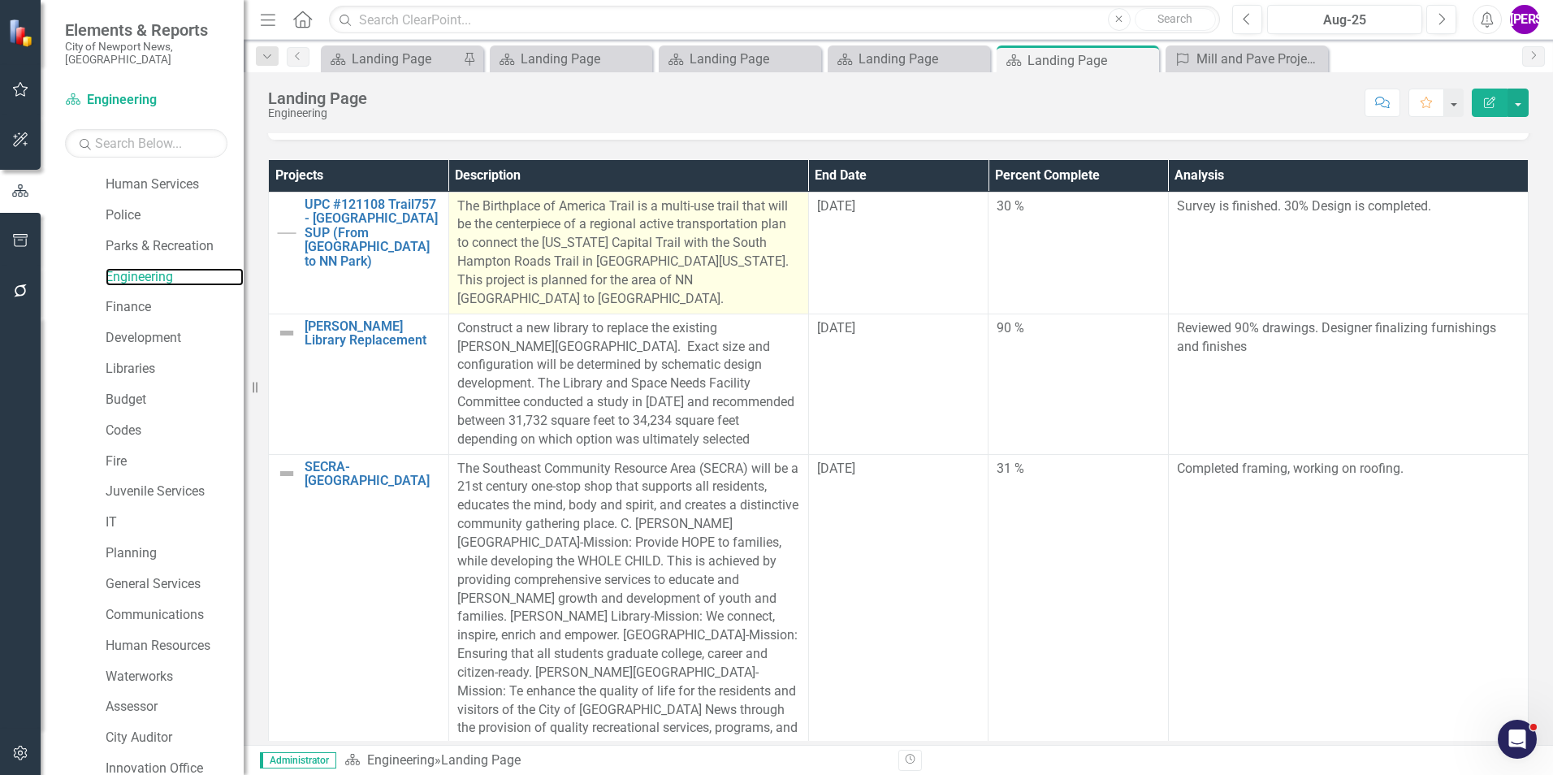
scroll to position [81, 0]
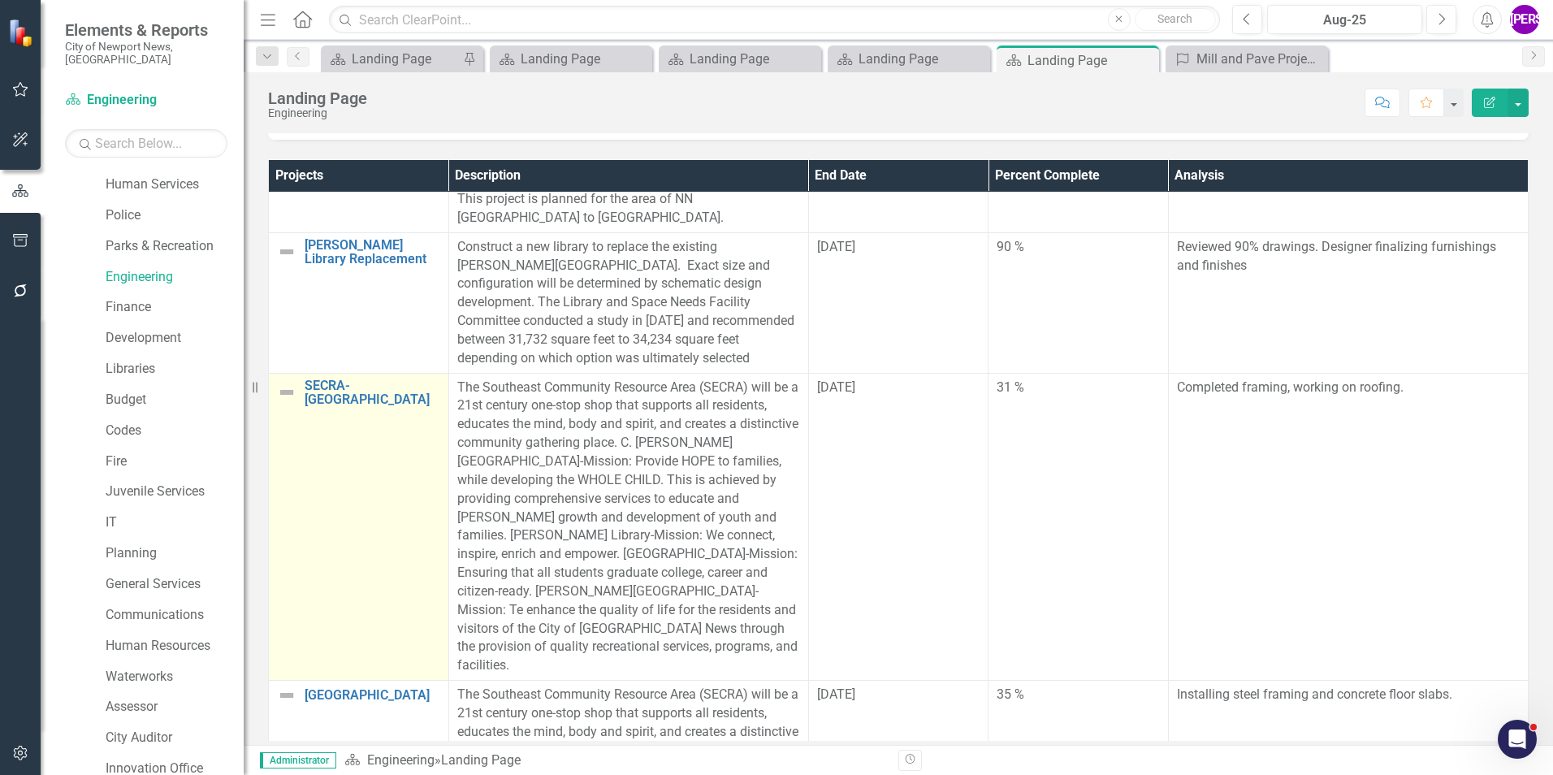
click at [306, 458] on td "SECRA- Huntington Middle School Link Map View Link Map Edit Edit Project Link O…" at bounding box center [359, 527] width 180 height 308
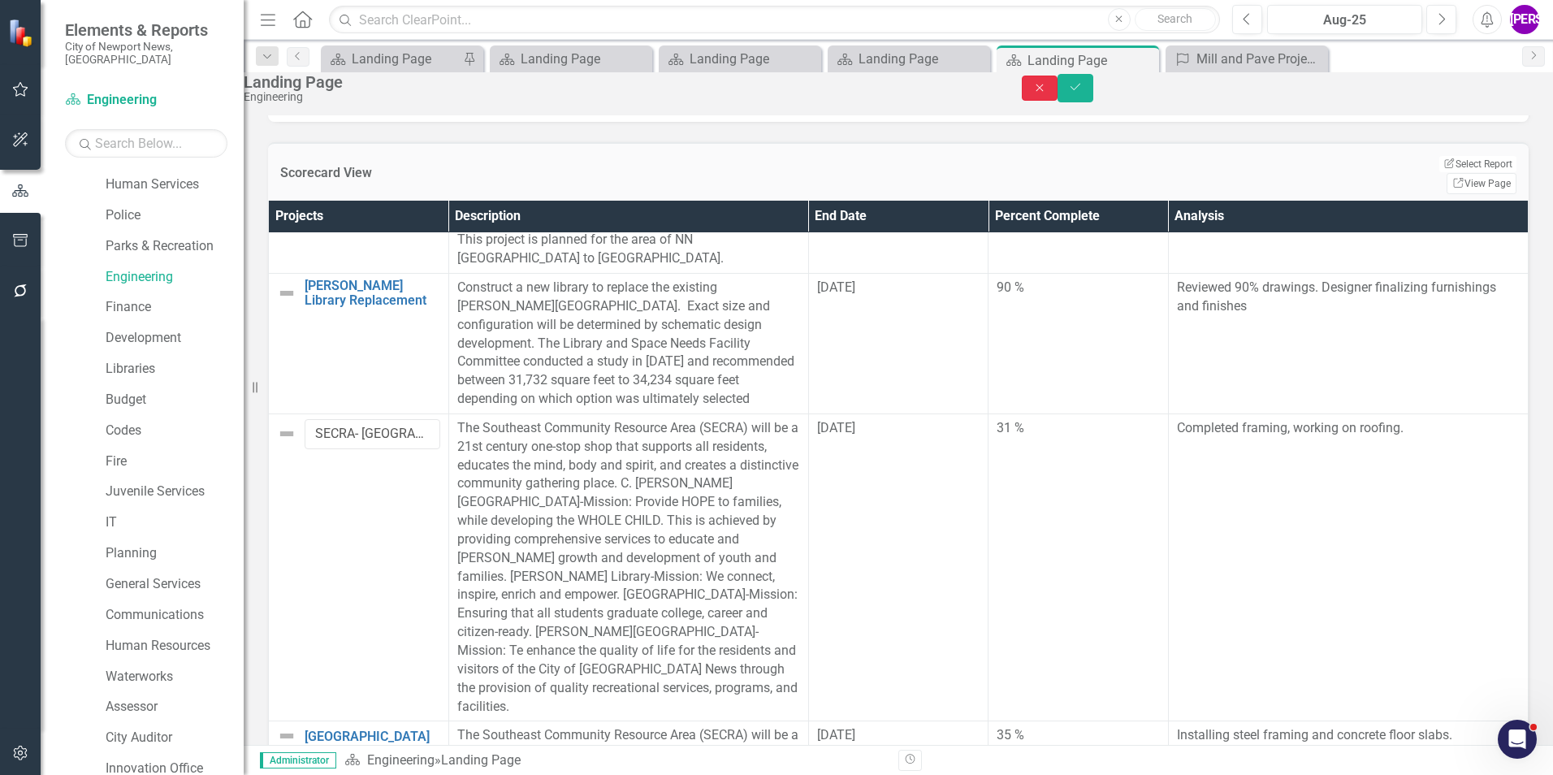
click at [1057, 99] on button "Close" at bounding box center [1040, 88] width 36 height 25
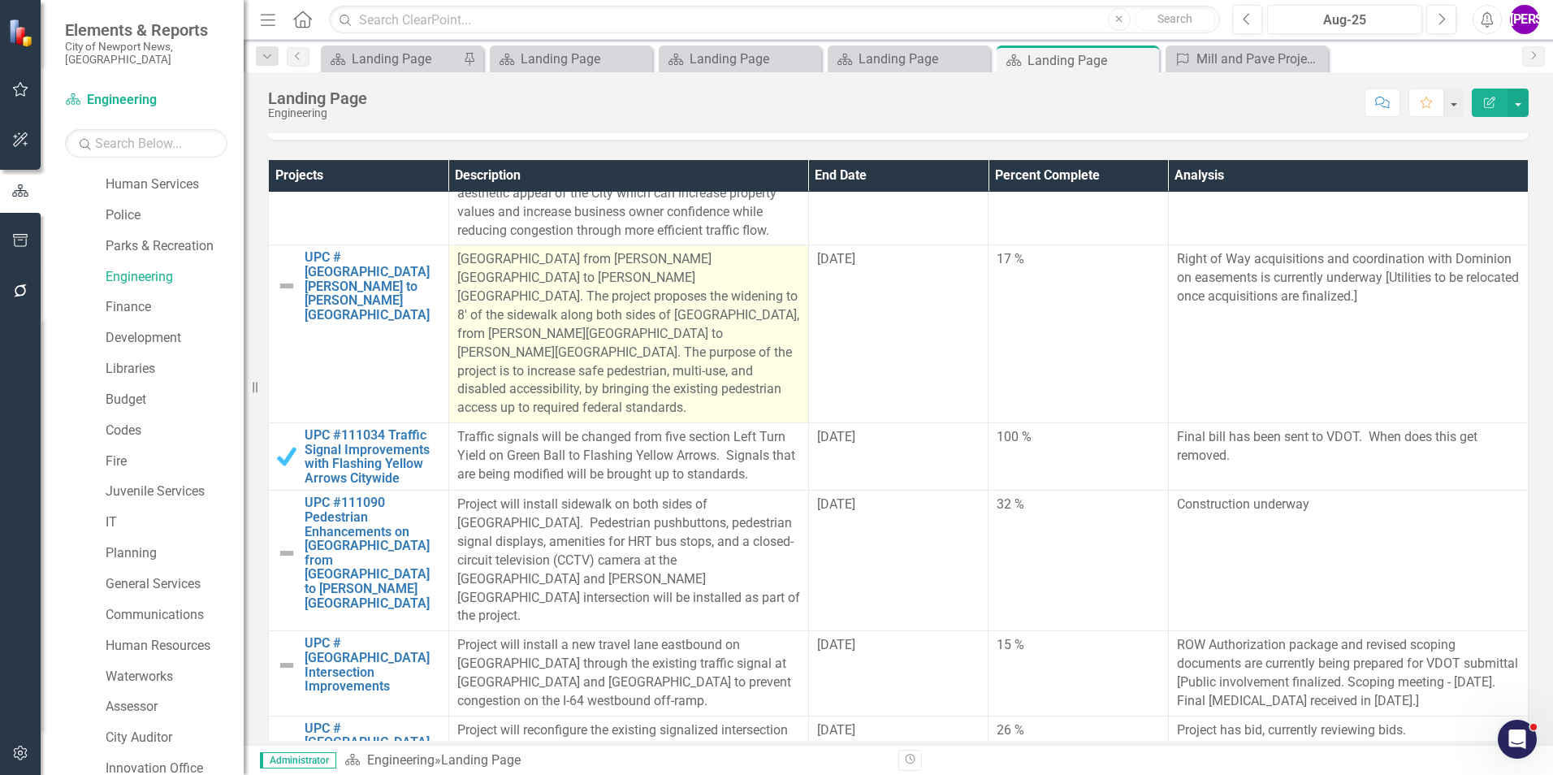
scroll to position [2274, 0]
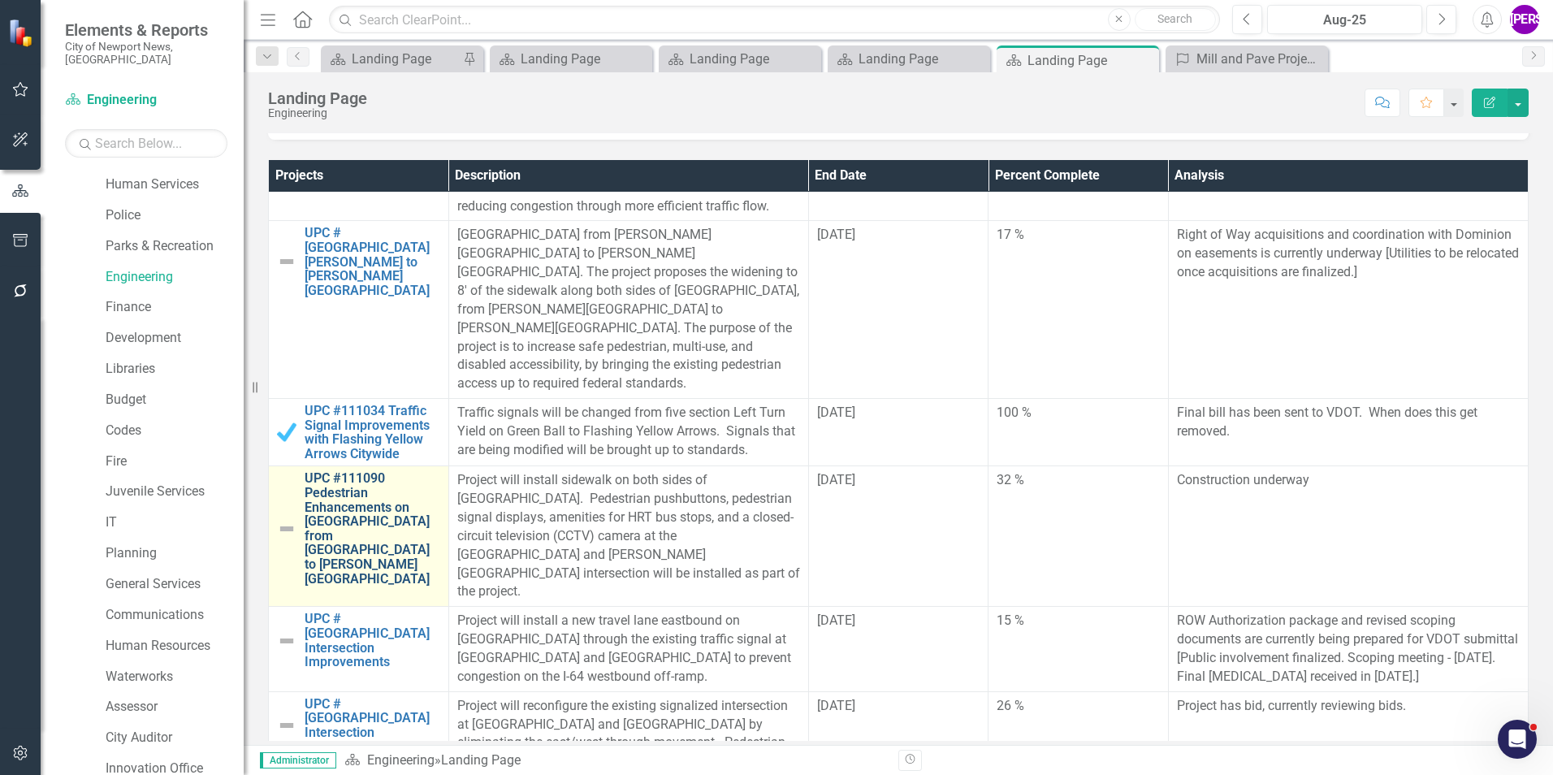
click at [393, 471] on link "UPC #111090 Pedestrian Enhancements on [GEOGRAPHIC_DATA] from [GEOGRAPHIC_DATA]…" at bounding box center [373, 528] width 136 height 115
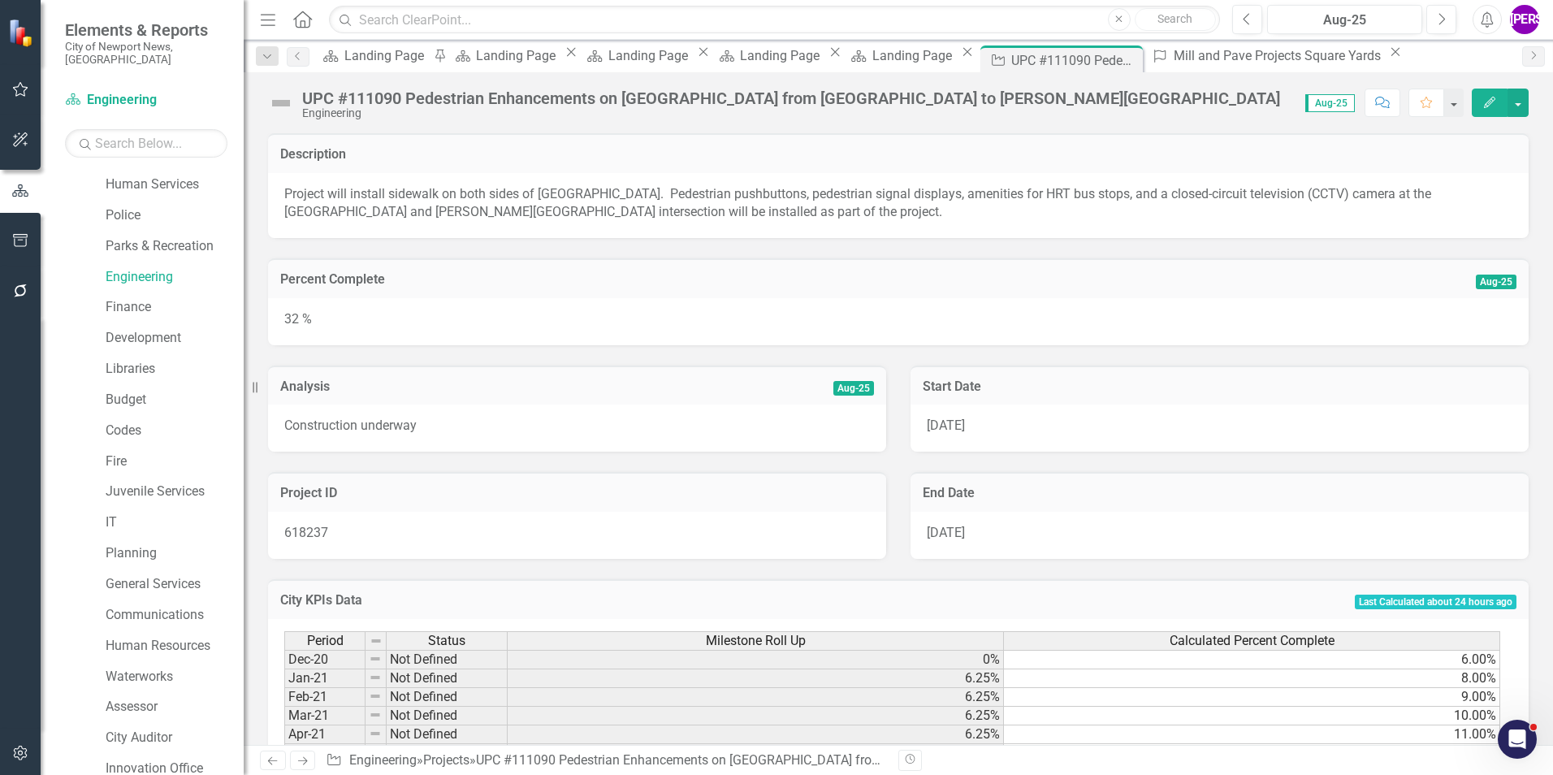
click at [1482, 107] on icon "Edit" at bounding box center [1489, 102] width 15 height 11
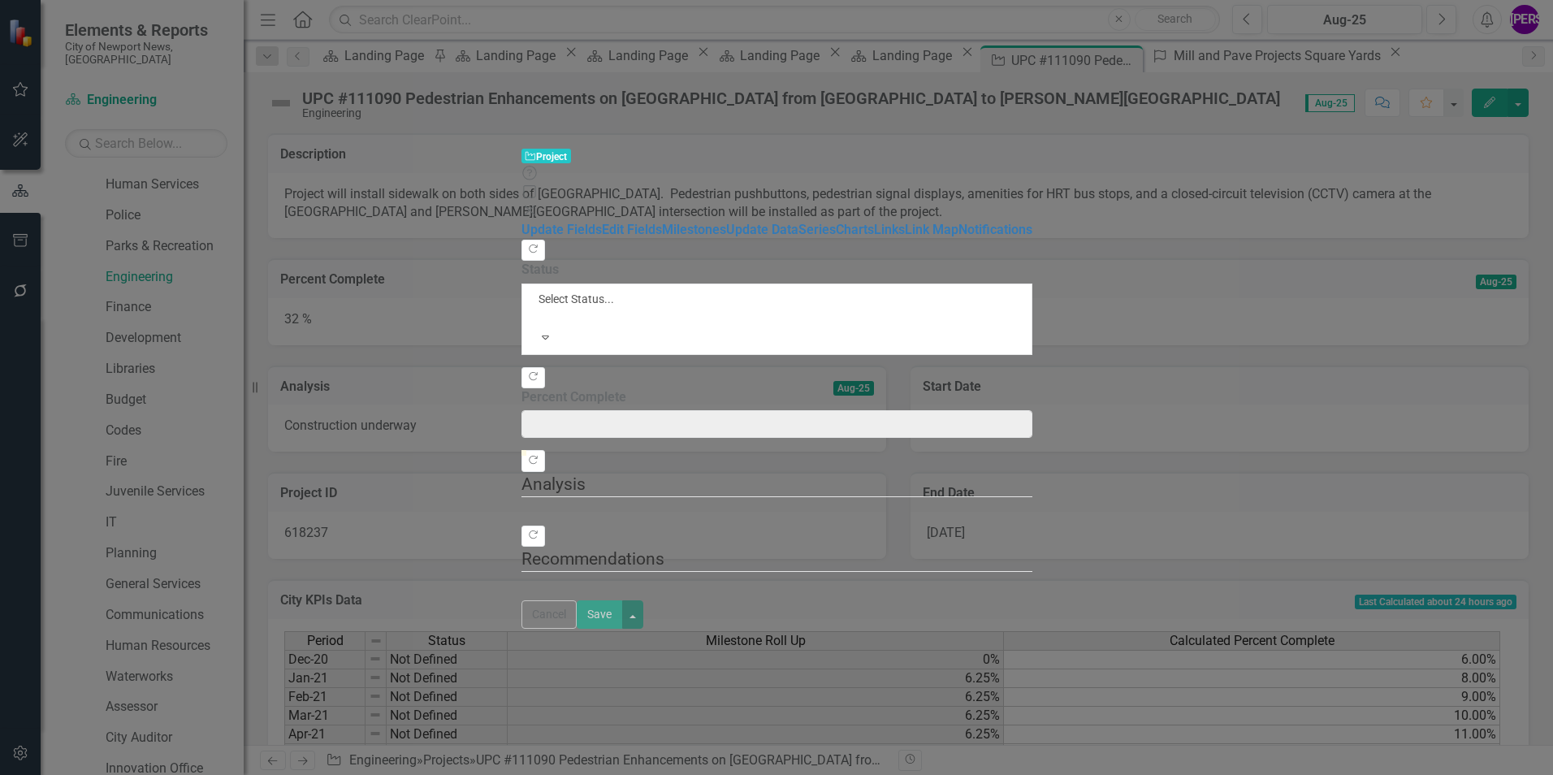
type input "32"
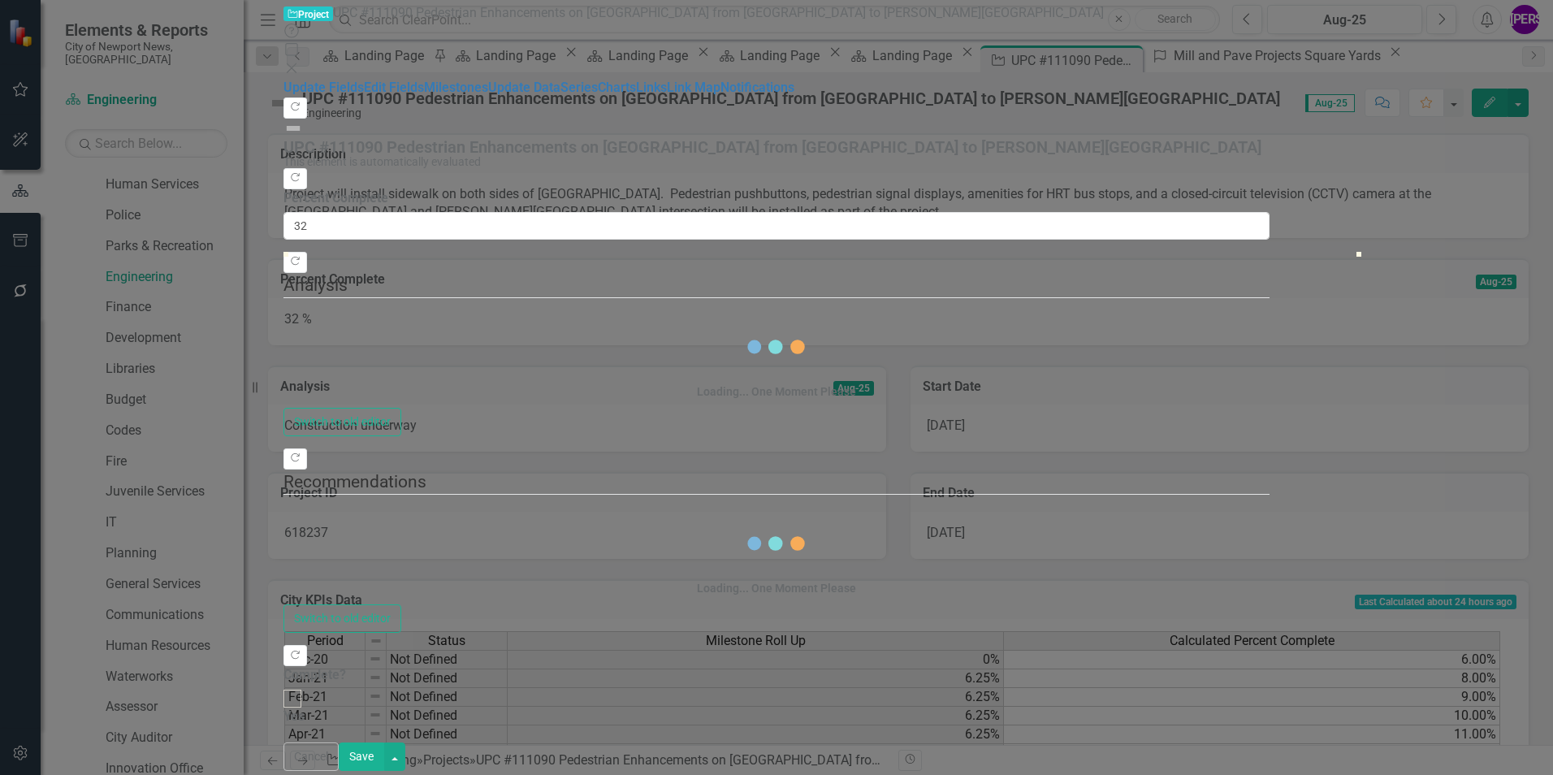
click at [300, 62] on icon "Close" at bounding box center [291, 68] width 16 height 13
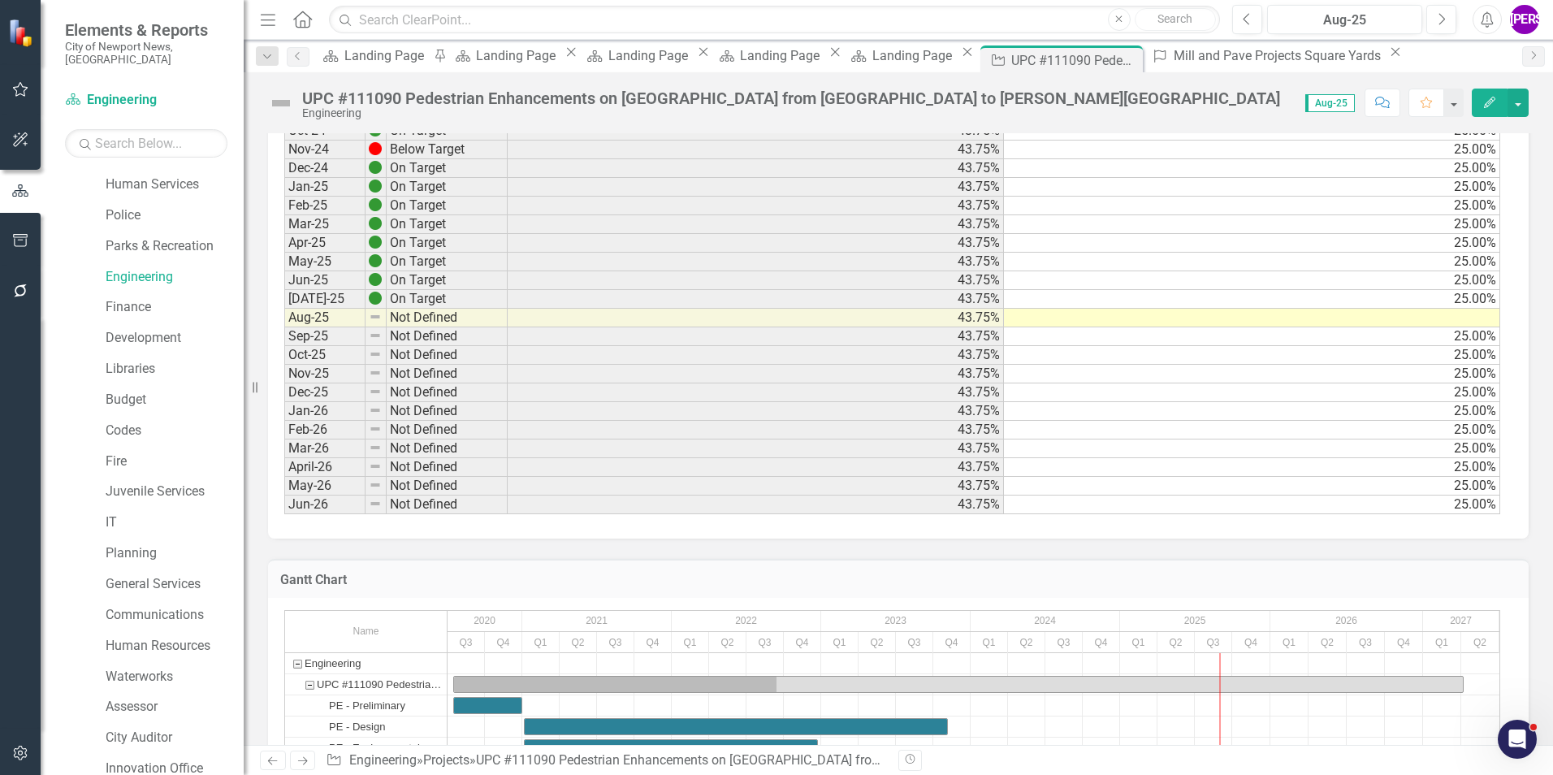
scroll to position [1381, 0]
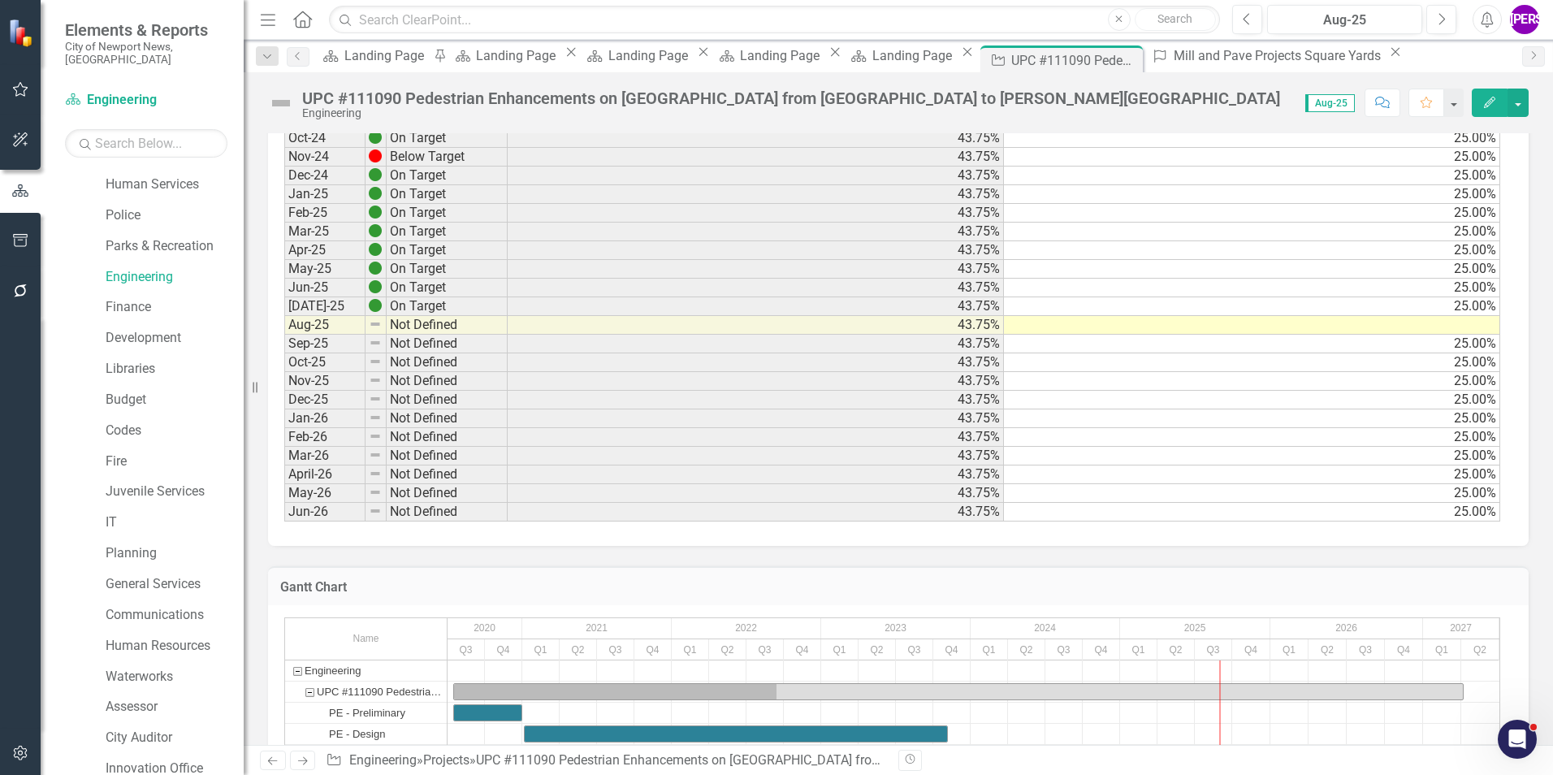
click at [1479, 303] on td "25.00%" at bounding box center [1252, 306] width 496 height 19
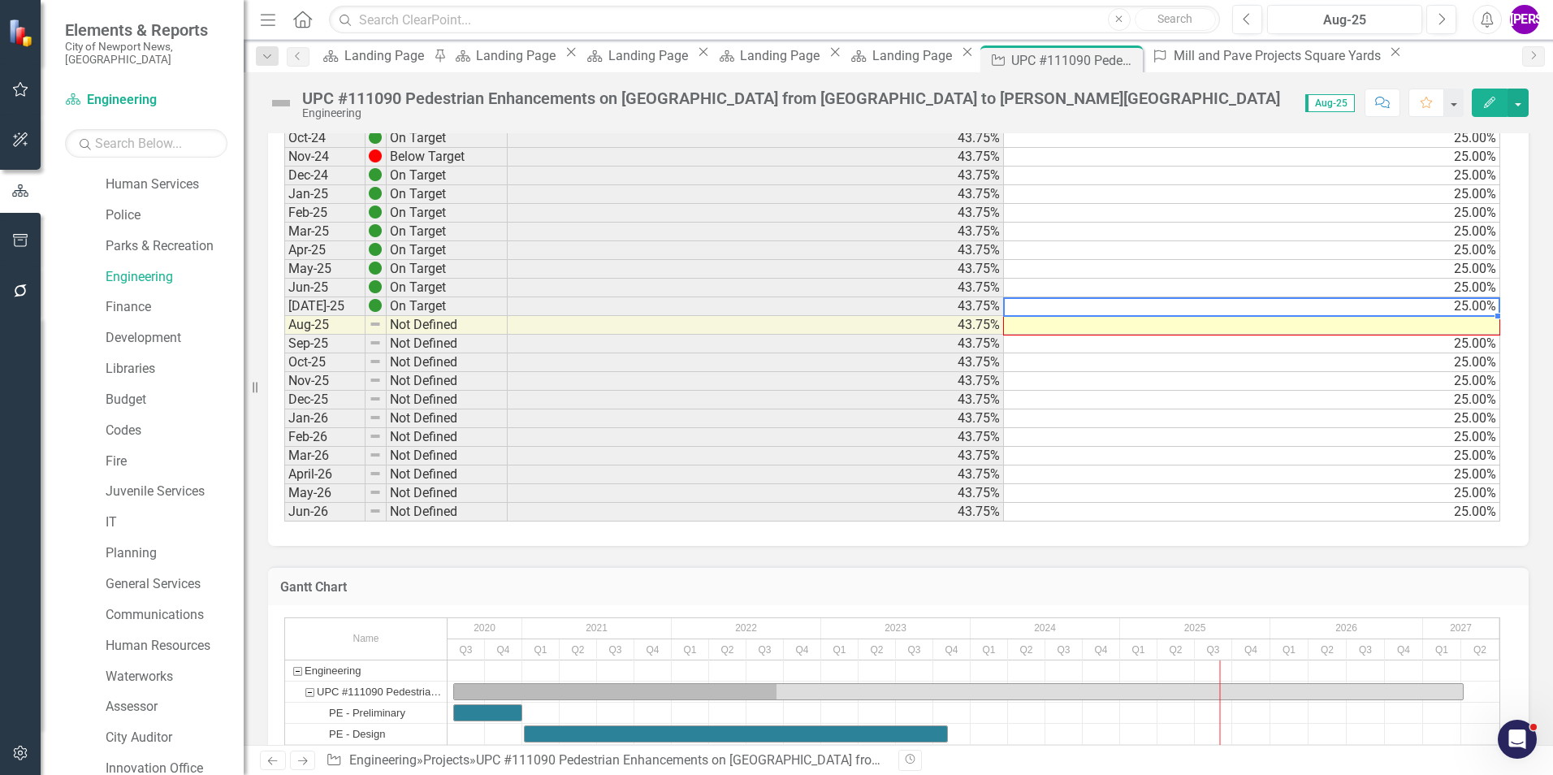
drag, startPoint x: 1495, startPoint y: 317, endPoint x: 1496, endPoint y: 328, distance: 11.4
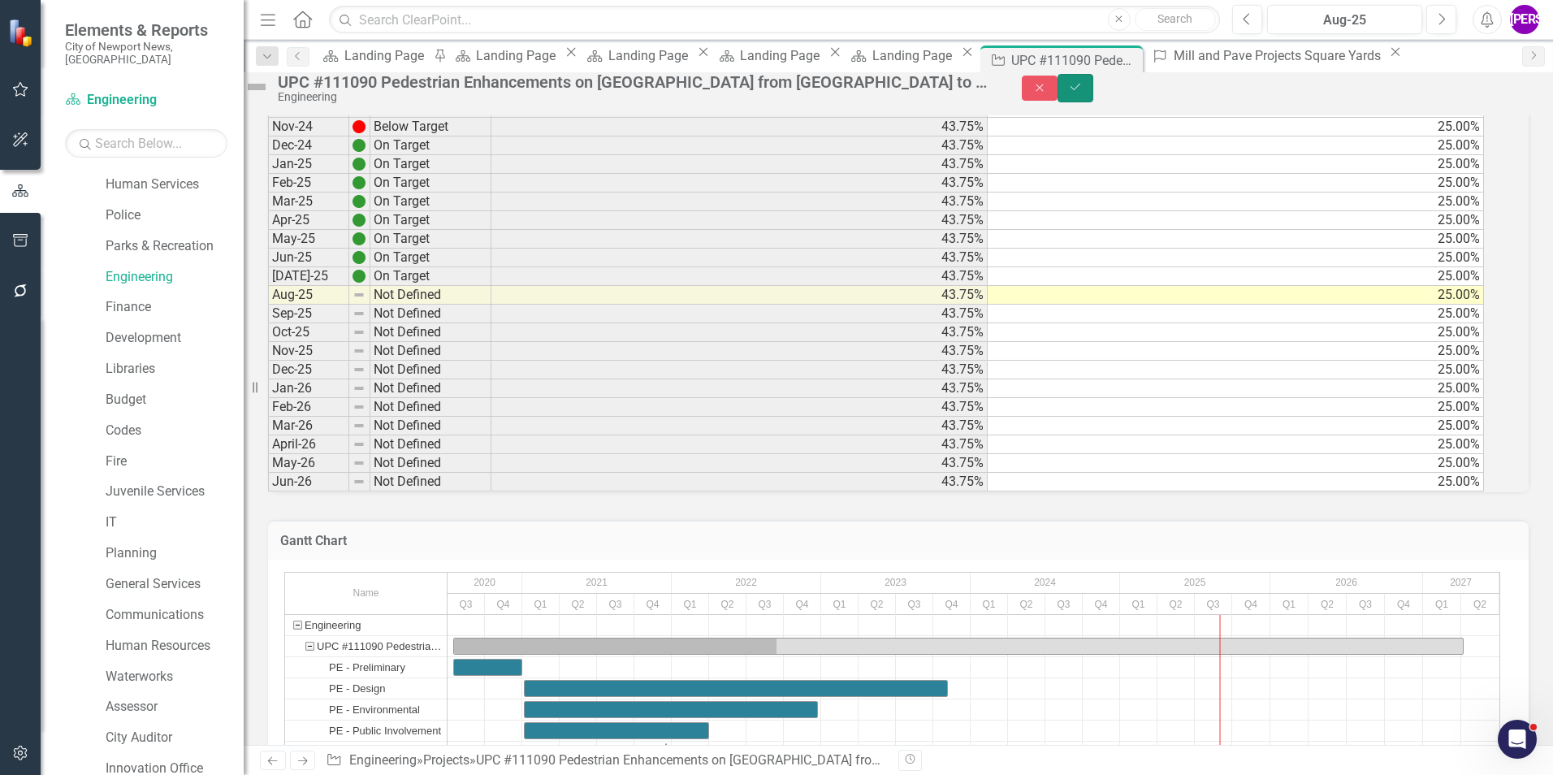
click at [1083, 93] on icon "Save" at bounding box center [1075, 86] width 15 height 11
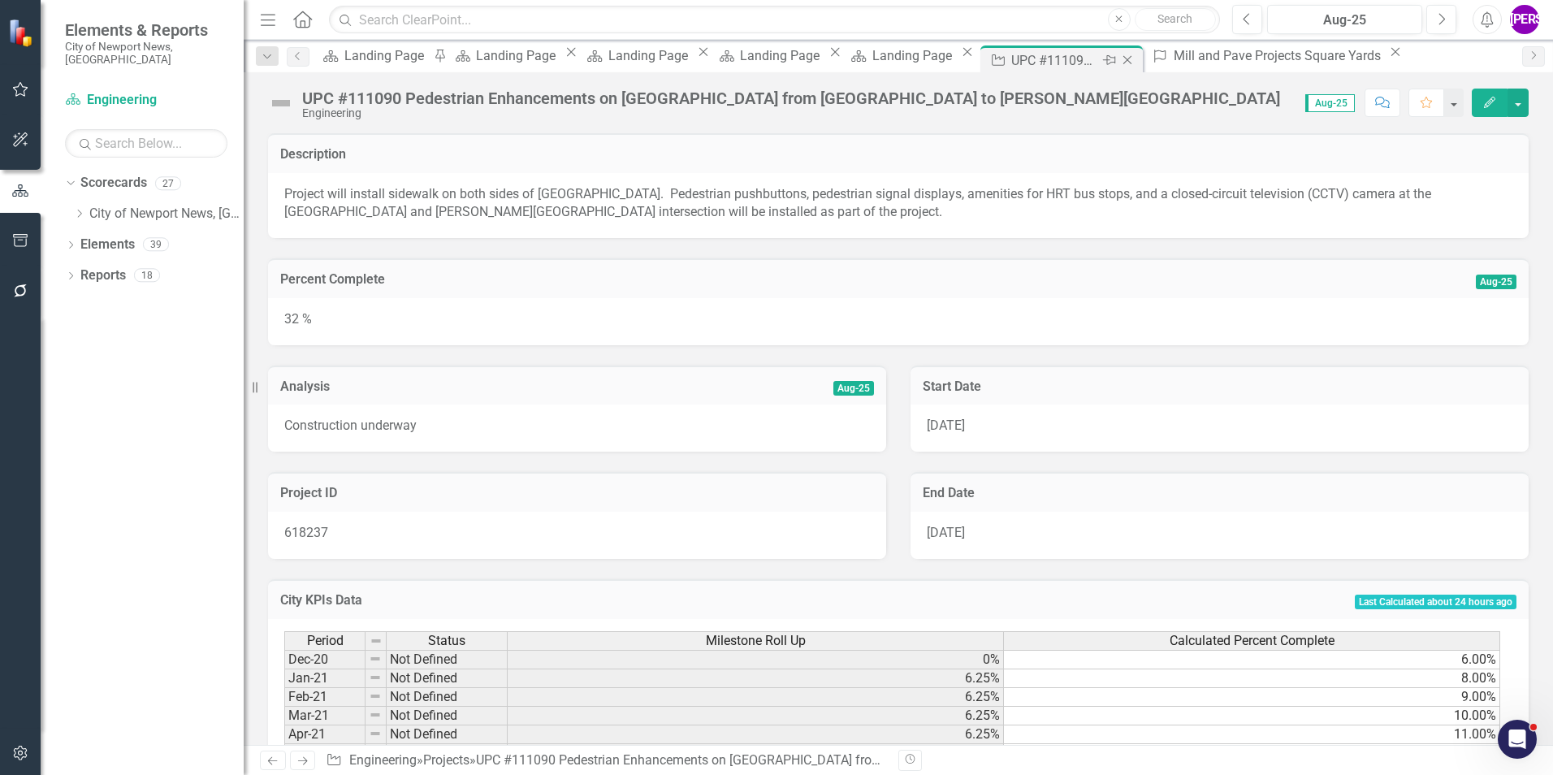
scroll to position [0, 0]
click at [1135, 60] on icon "Close" at bounding box center [1127, 60] width 16 height 13
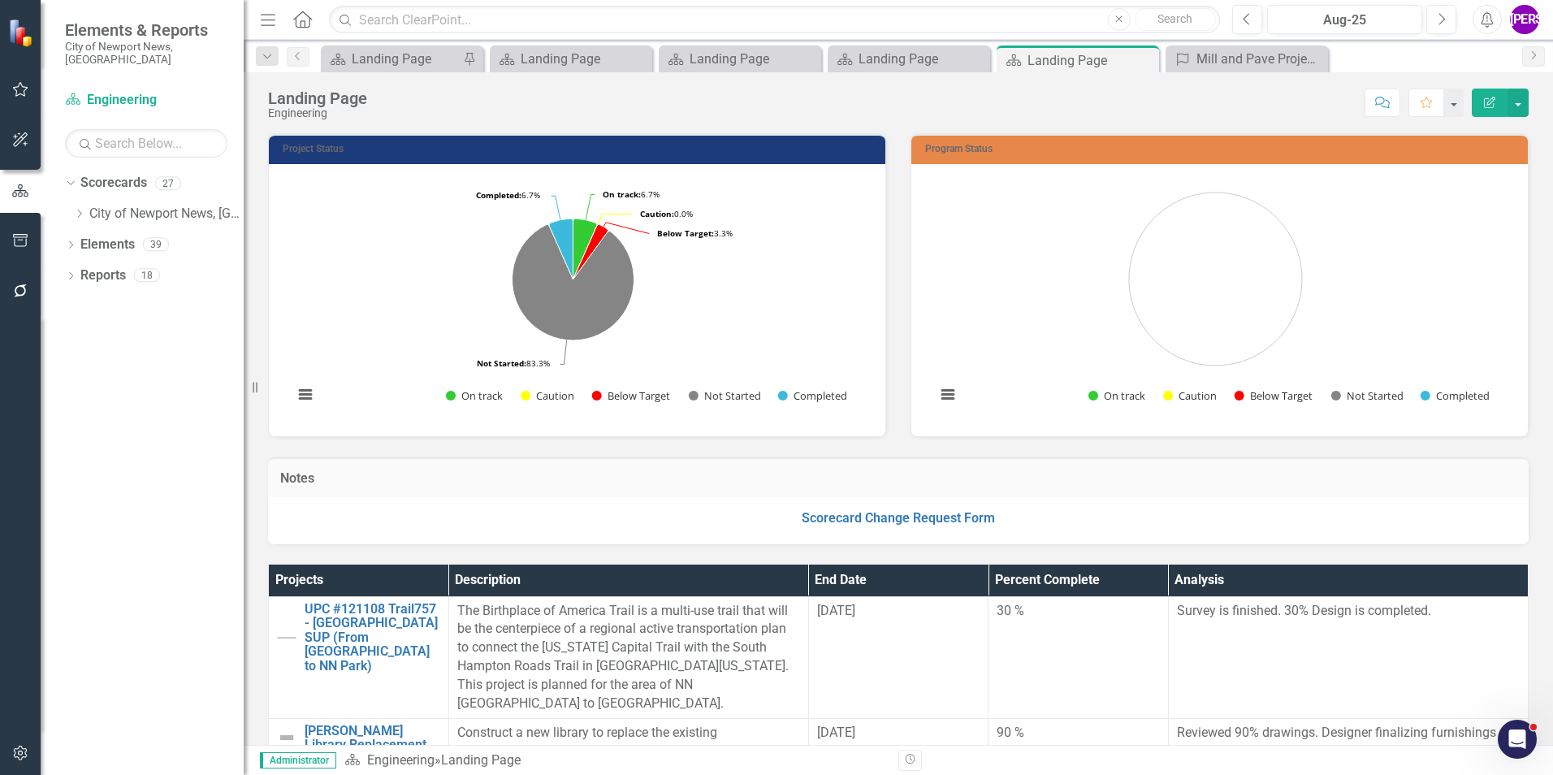
scroll to position [244, 0]
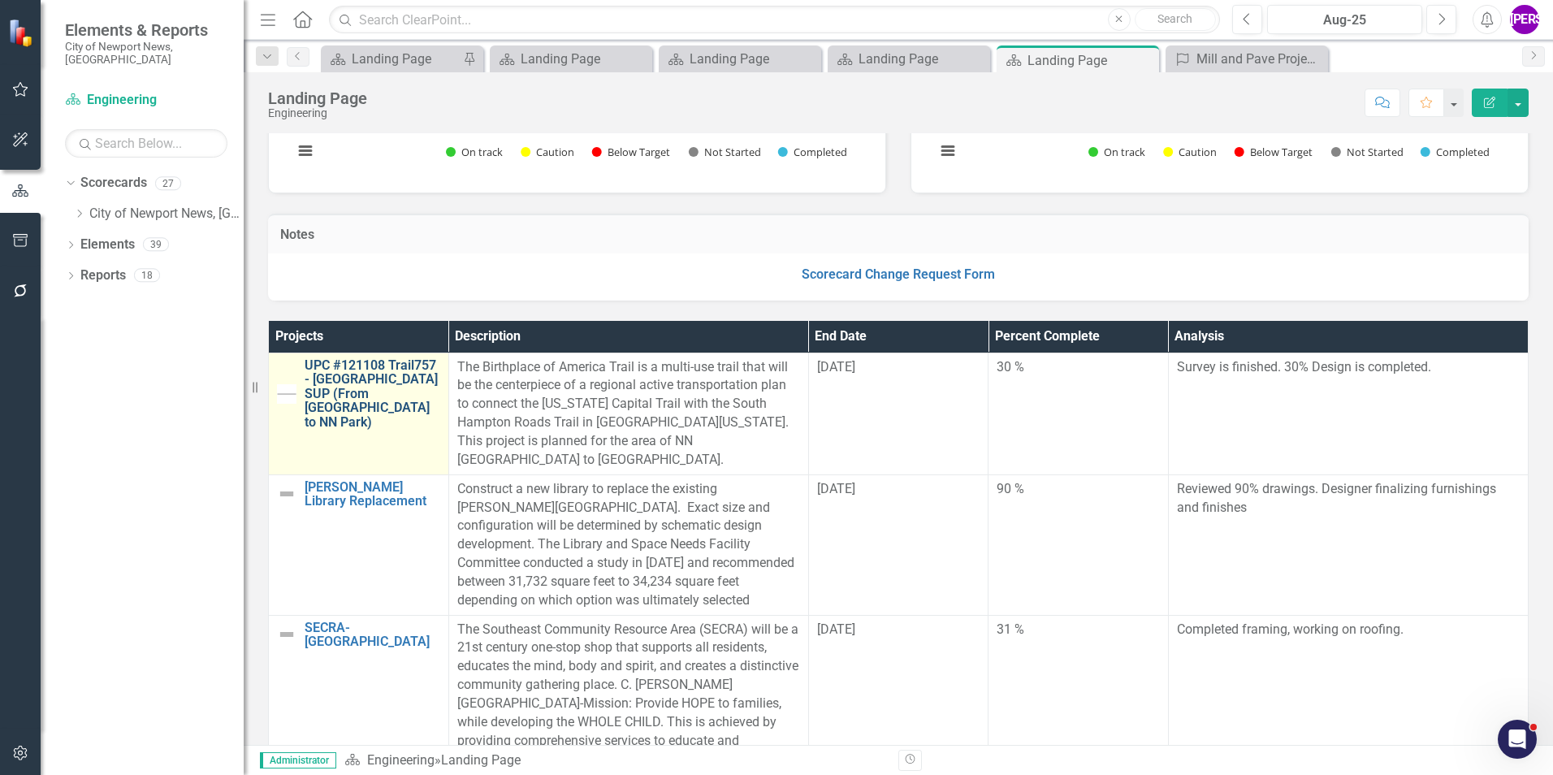
click at [354, 386] on link "UPC #121108 Trail757 - [GEOGRAPHIC_DATA] SUP (From [GEOGRAPHIC_DATA] to NN Park)" at bounding box center [373, 393] width 136 height 71
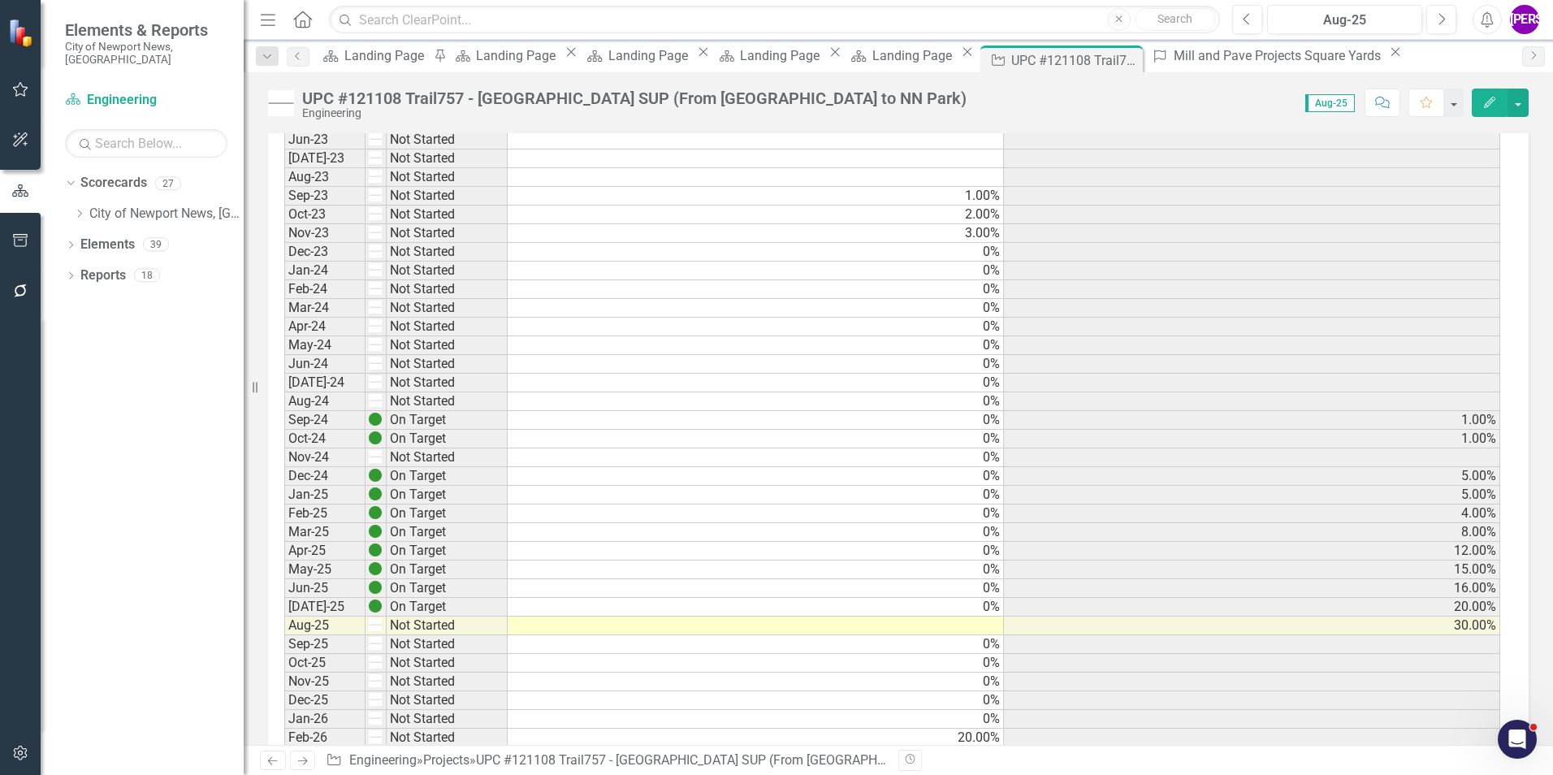
scroll to position [1218, 0]
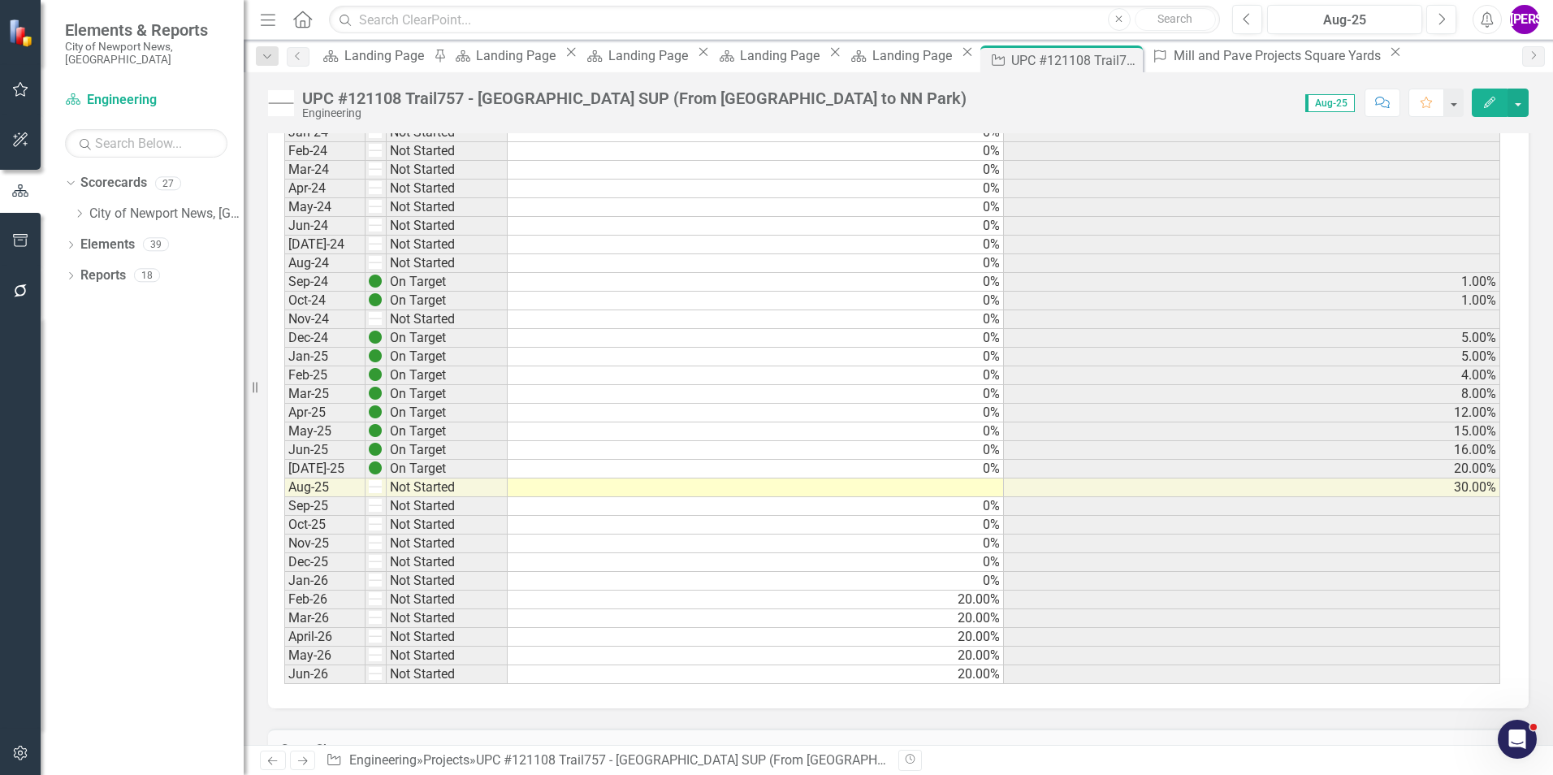
click at [1423, 489] on td "30.00%" at bounding box center [1252, 487] width 496 height 19
click at [949, 494] on td at bounding box center [756, 487] width 496 height 19
click at [969, 472] on td "0%" at bounding box center [756, 469] width 496 height 19
click at [284, 488] on div "Period Status Calculated Percent Complete Percent Complete Dec-20 Not Started J…" at bounding box center [284, 48] width 0 height 1271
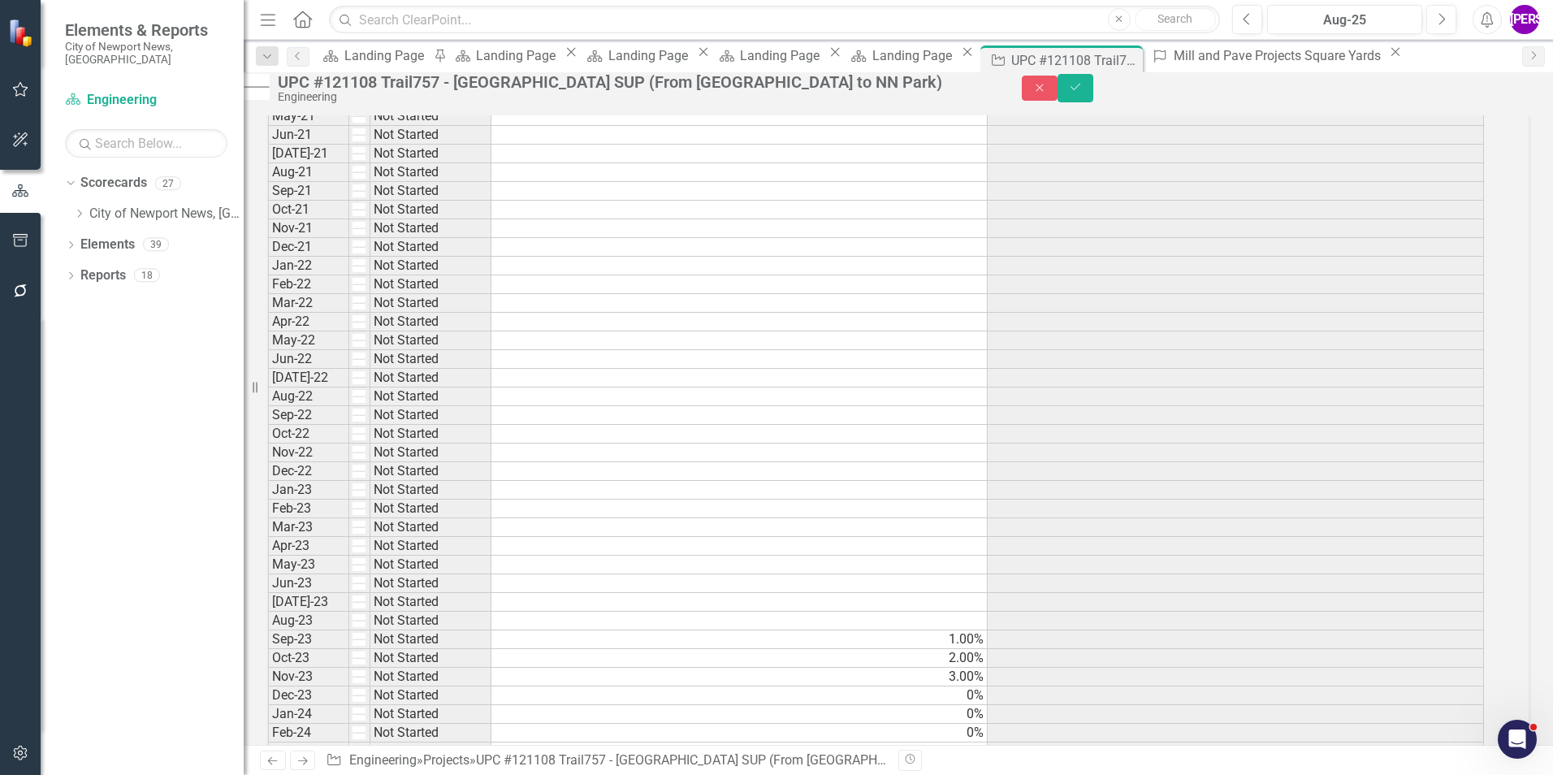
scroll to position [406, 0]
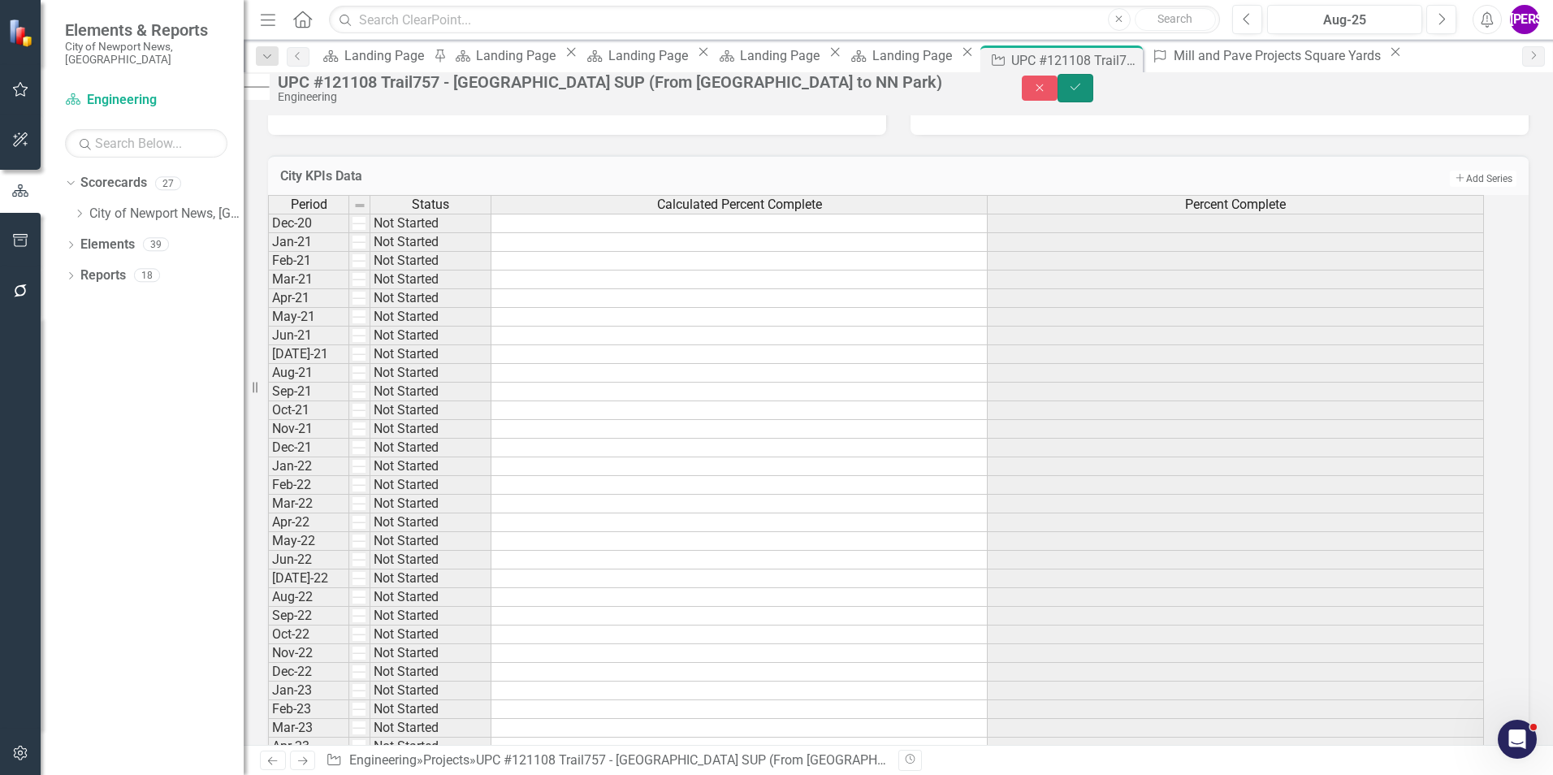
click at [1093, 99] on button "Save" at bounding box center [1075, 88] width 36 height 28
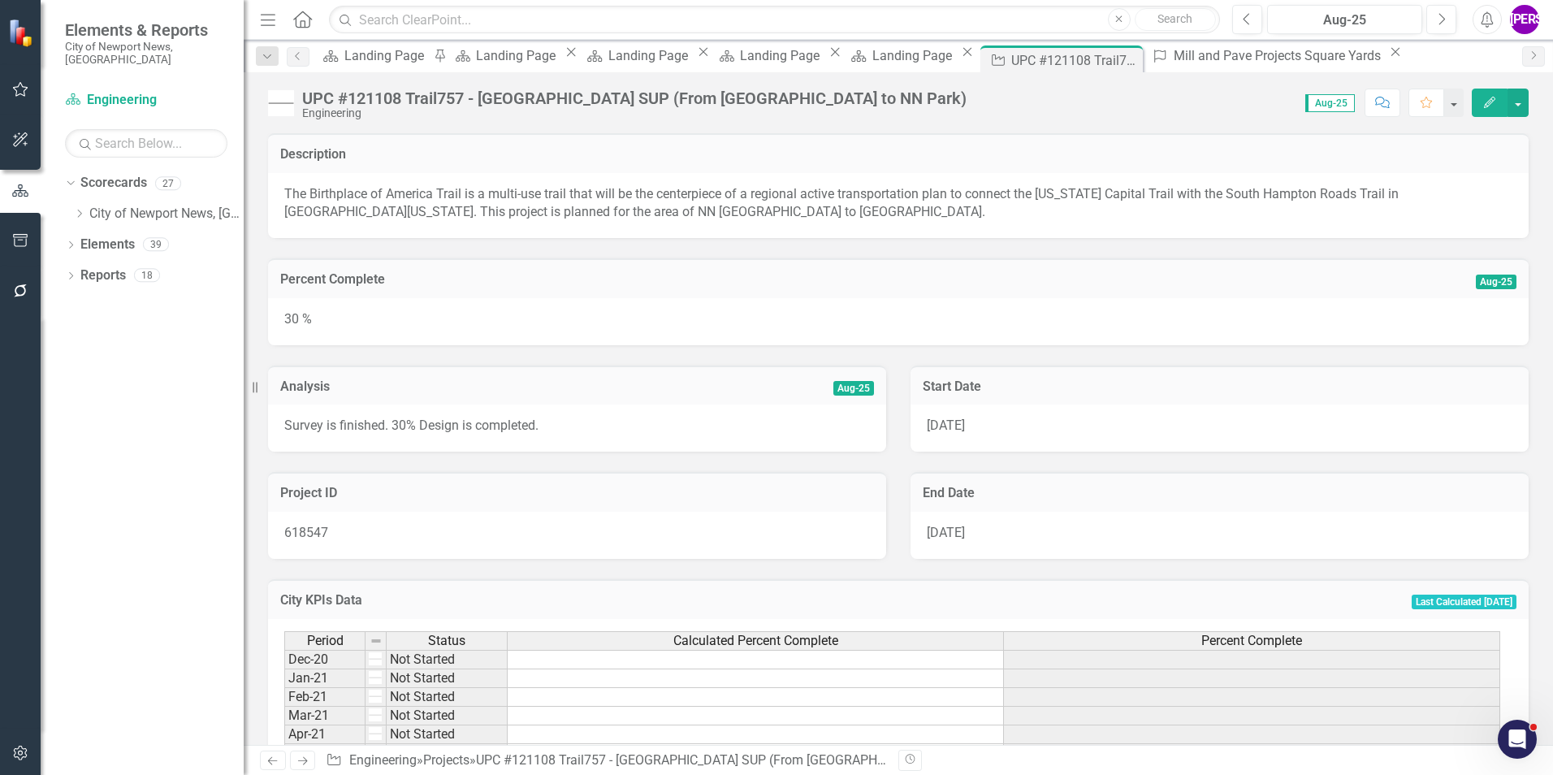
scroll to position [162, 0]
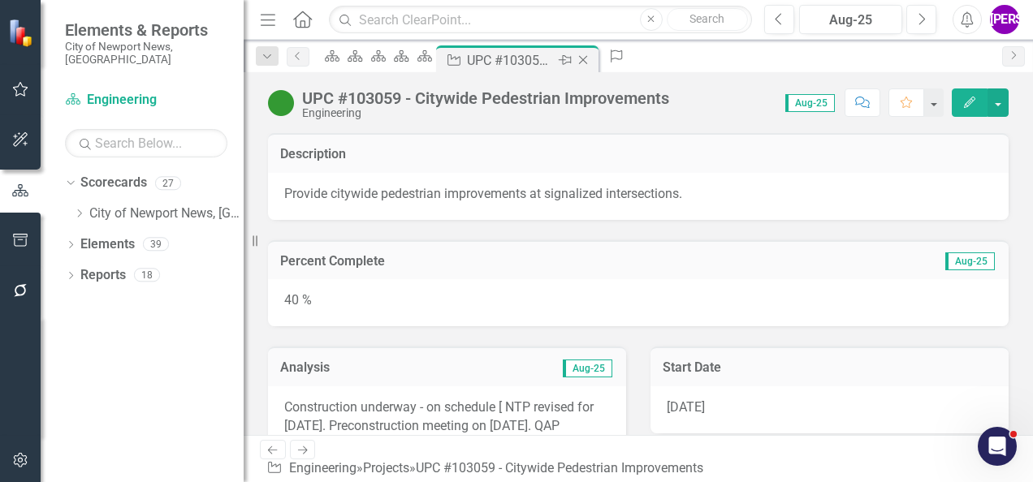
click at [588, 58] on icon at bounding box center [583, 60] width 9 height 9
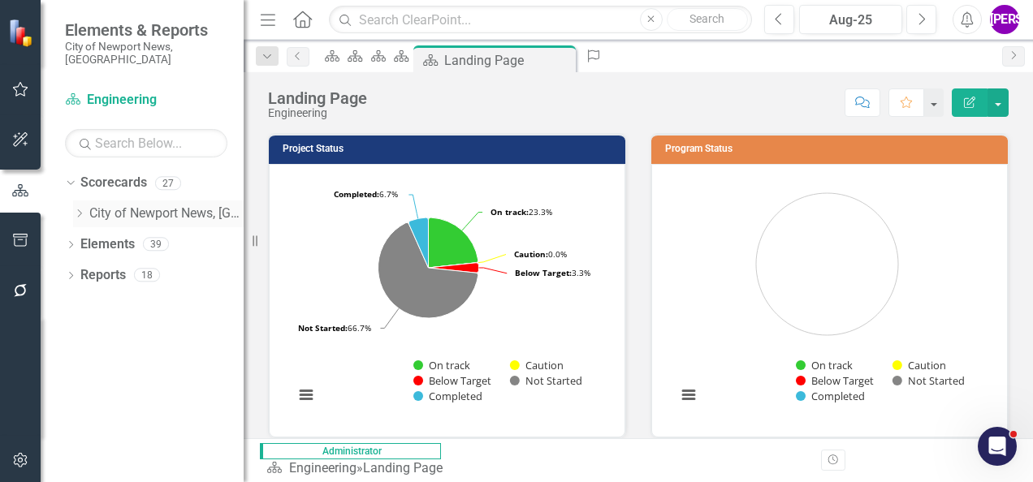
click at [80, 209] on icon "Dropdown" at bounding box center [79, 214] width 12 height 10
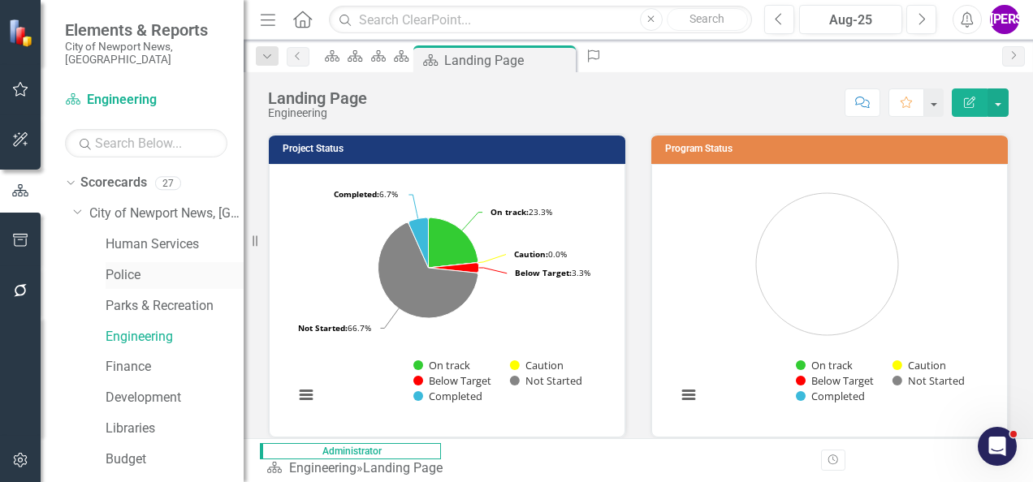
click at [116, 266] on link "Police" at bounding box center [175, 275] width 138 height 19
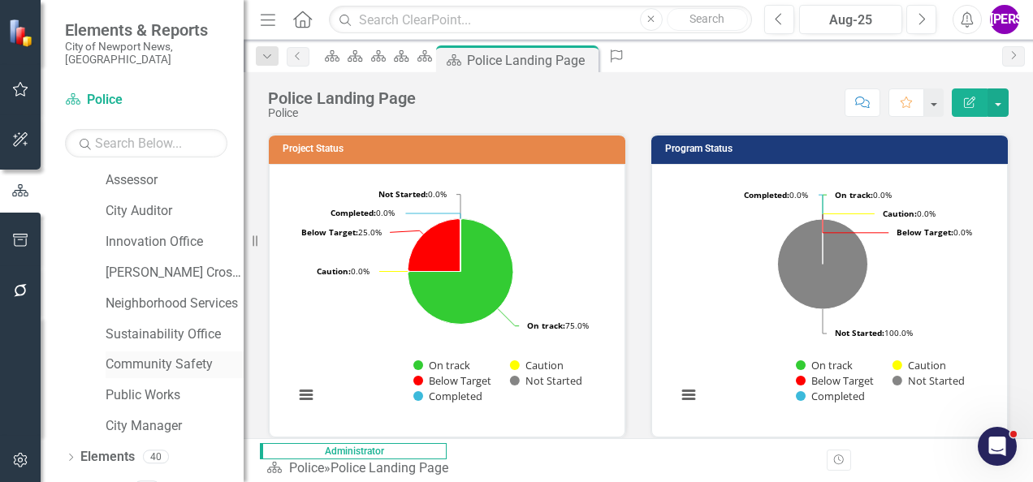
scroll to position [596, 0]
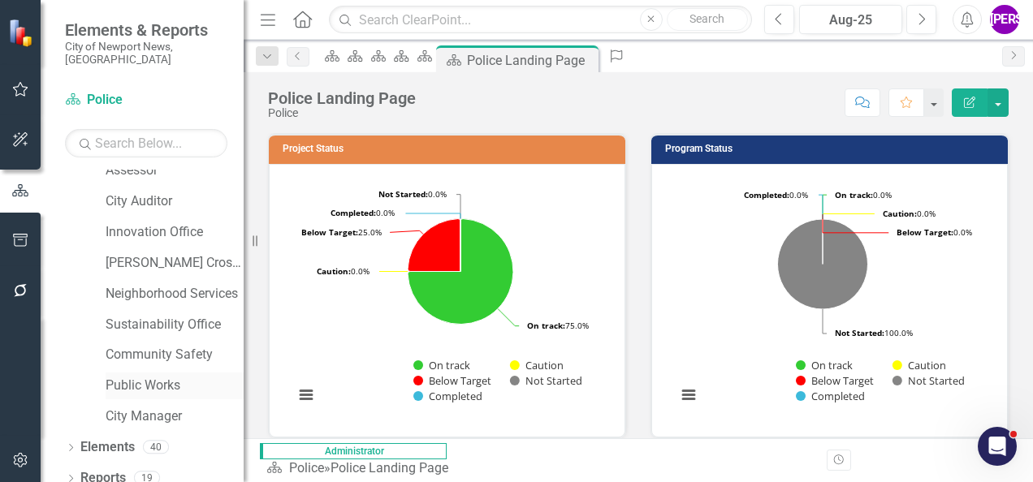
click at [153, 377] on link "Public Works" at bounding box center [175, 386] width 138 height 19
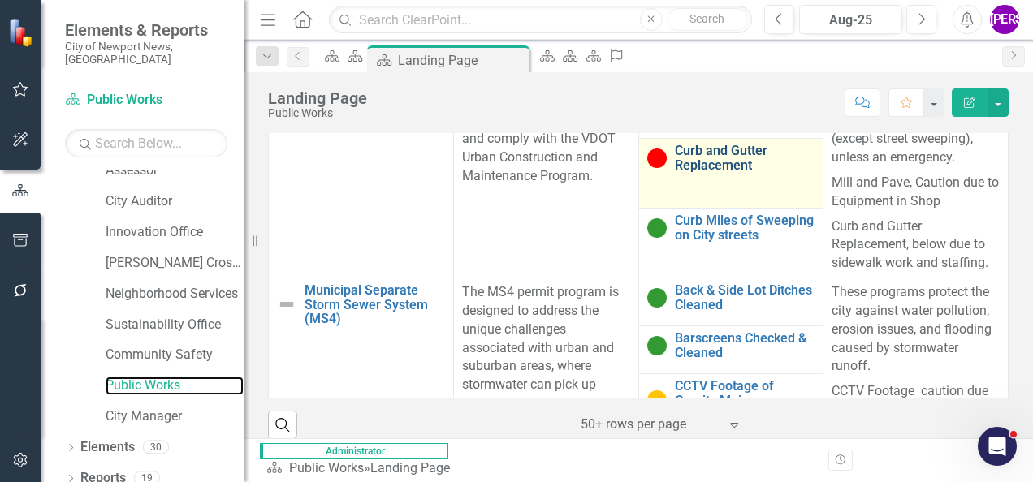
scroll to position [515, 0]
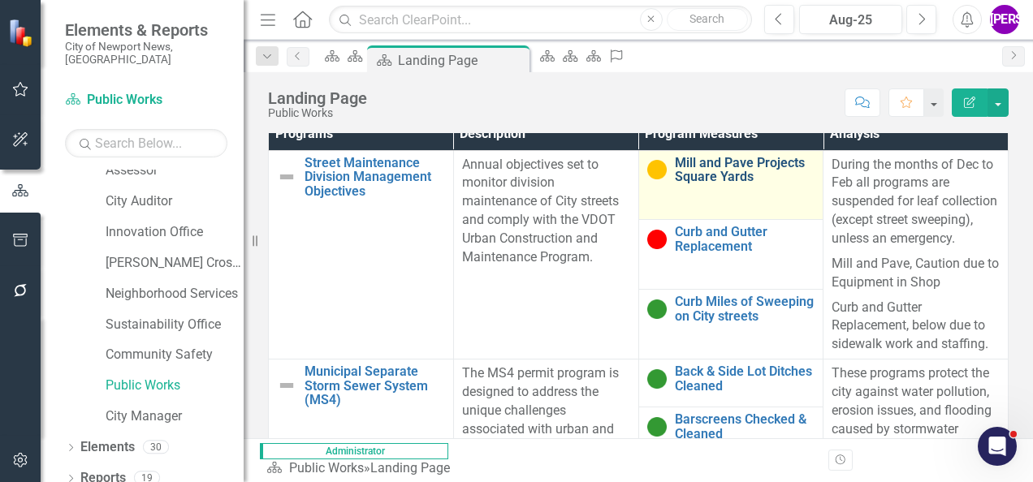
click at [675, 184] on link "Mill and Pave Projects Square Yards" at bounding box center [745, 170] width 140 height 28
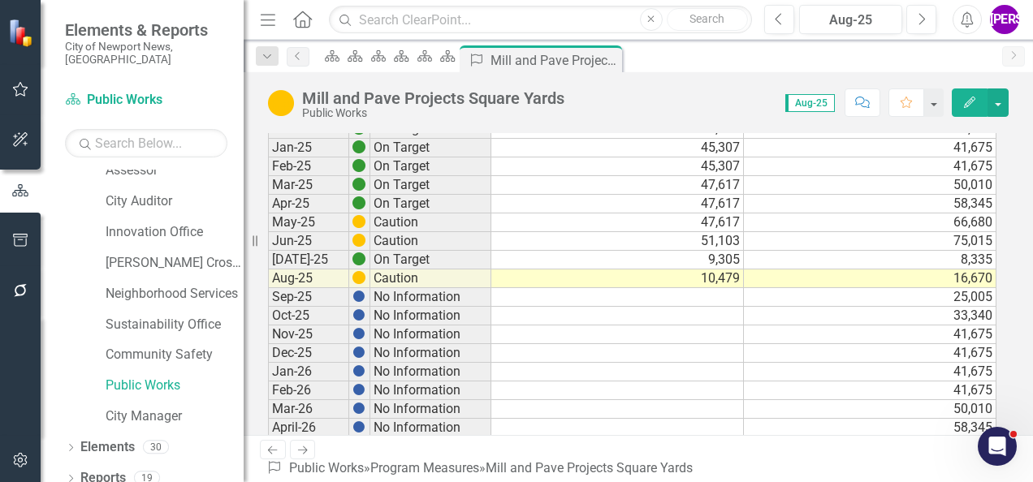
scroll to position [1082, 0]
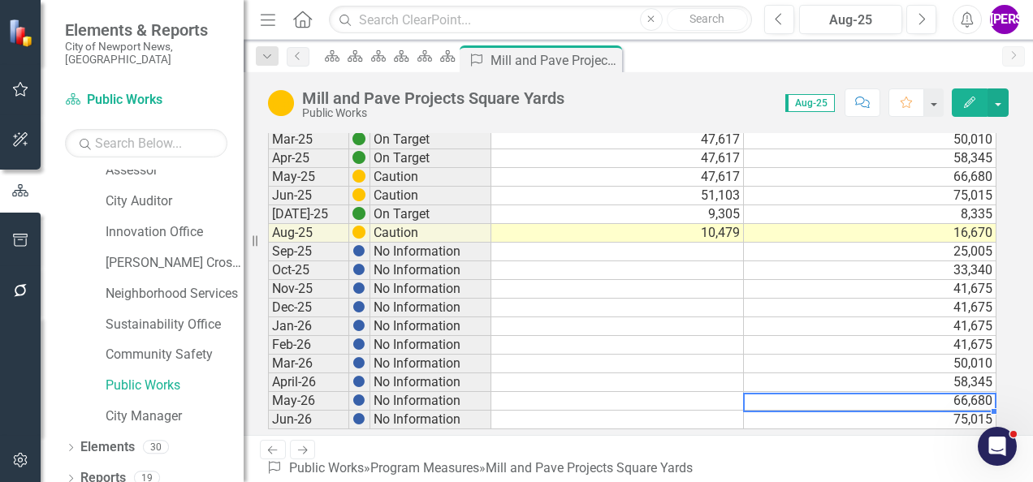
click at [921, 411] on td "75,015" at bounding box center [870, 420] width 253 height 19
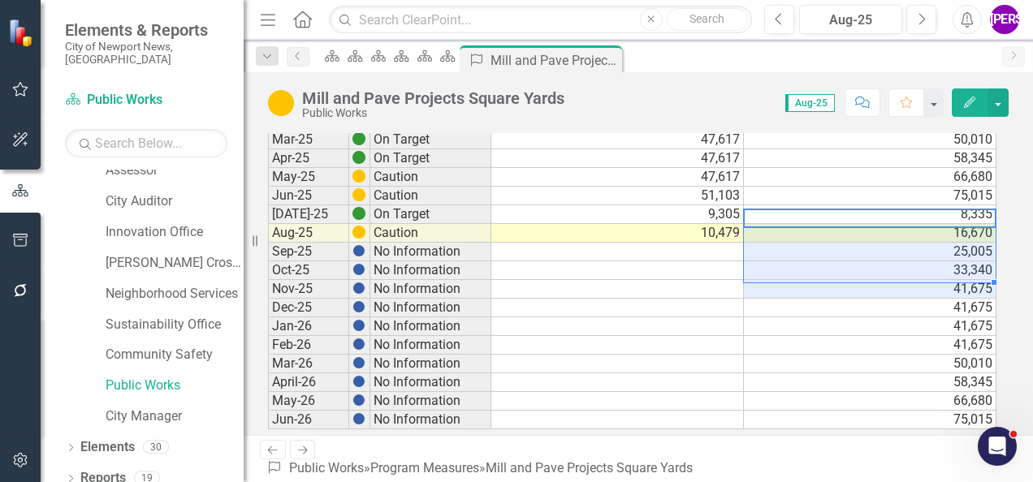
drag, startPoint x: 932, startPoint y: 215, endPoint x: 931, endPoint y: 266, distance: 51.2
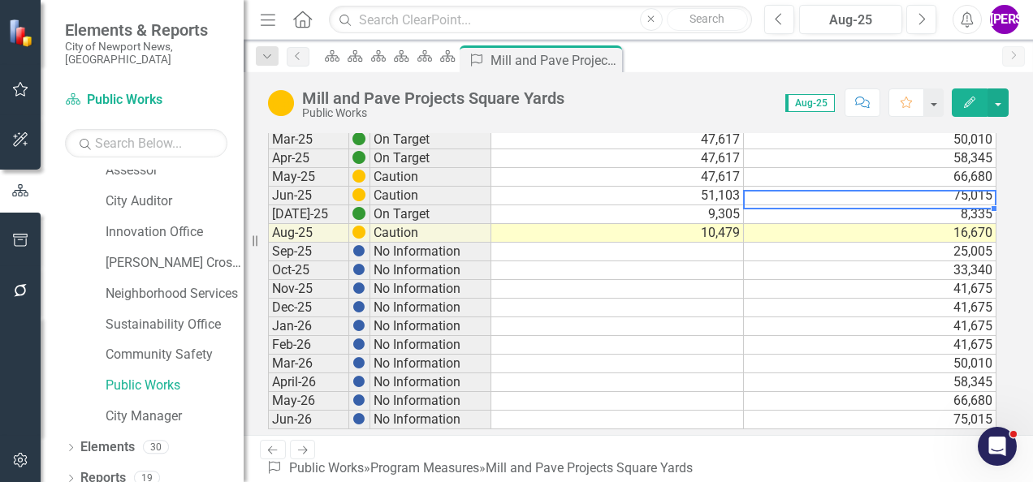
click at [924, 205] on td "8,335" at bounding box center [870, 214] width 253 height 19
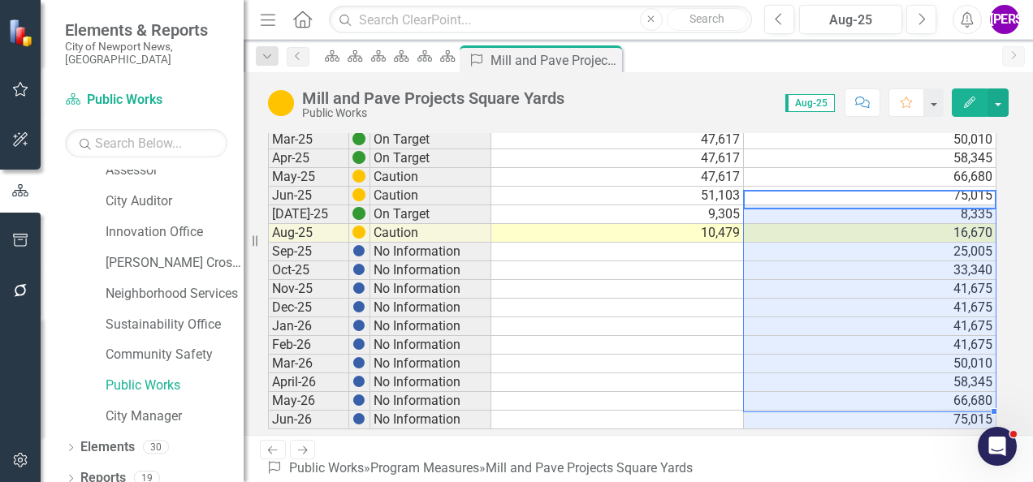
drag, startPoint x: 931, startPoint y: 201, endPoint x: 906, endPoint y: 399, distance: 198.9
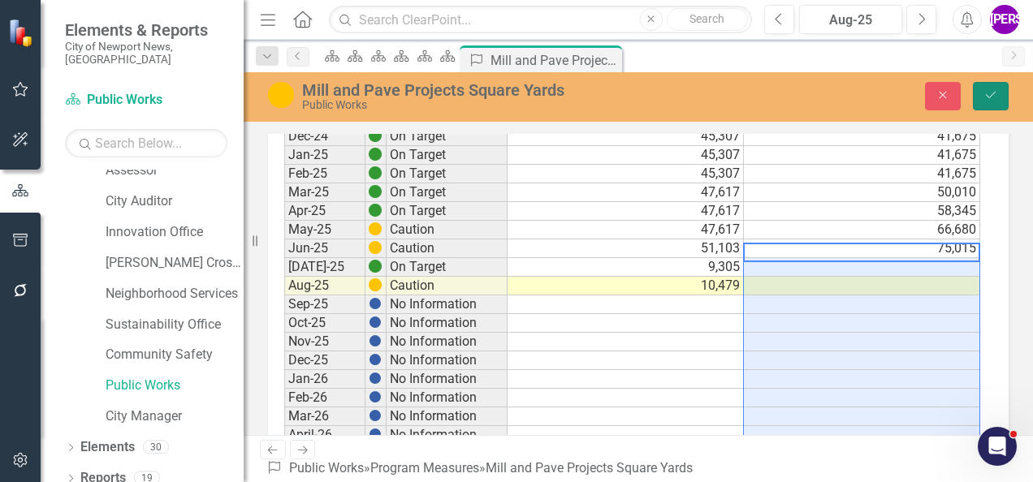
click at [983, 109] on button "Save" at bounding box center [991, 96] width 36 height 28
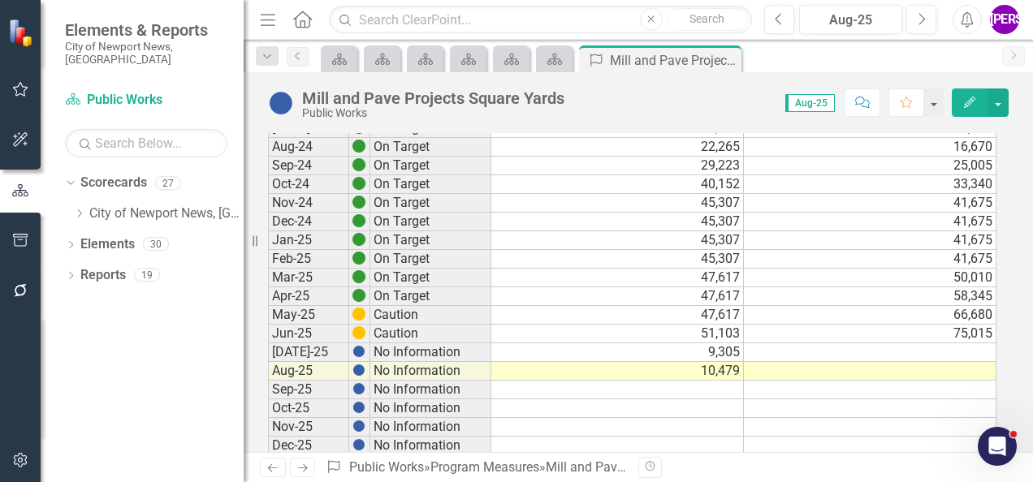
scroll to position [1056, 0]
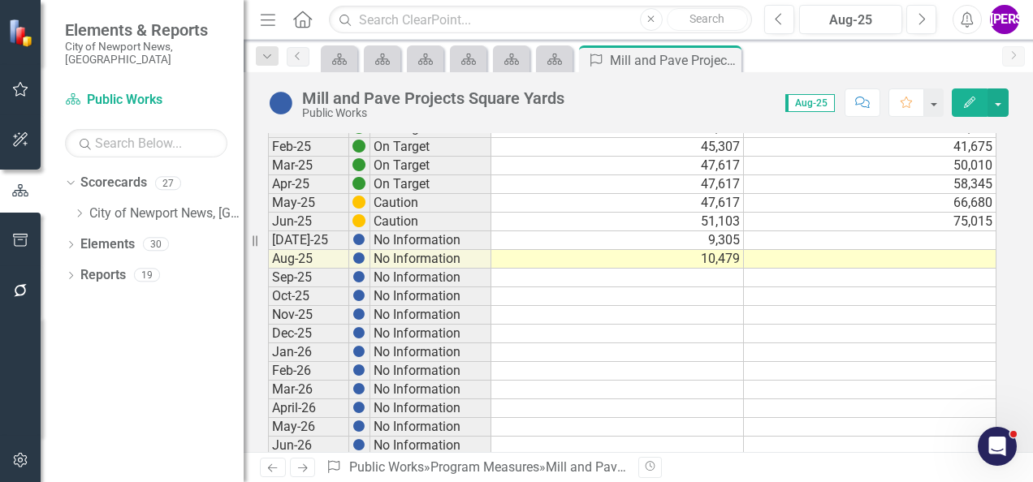
click at [937, 231] on td at bounding box center [870, 240] width 253 height 19
